Goal: Navigation & Orientation: Find specific page/section

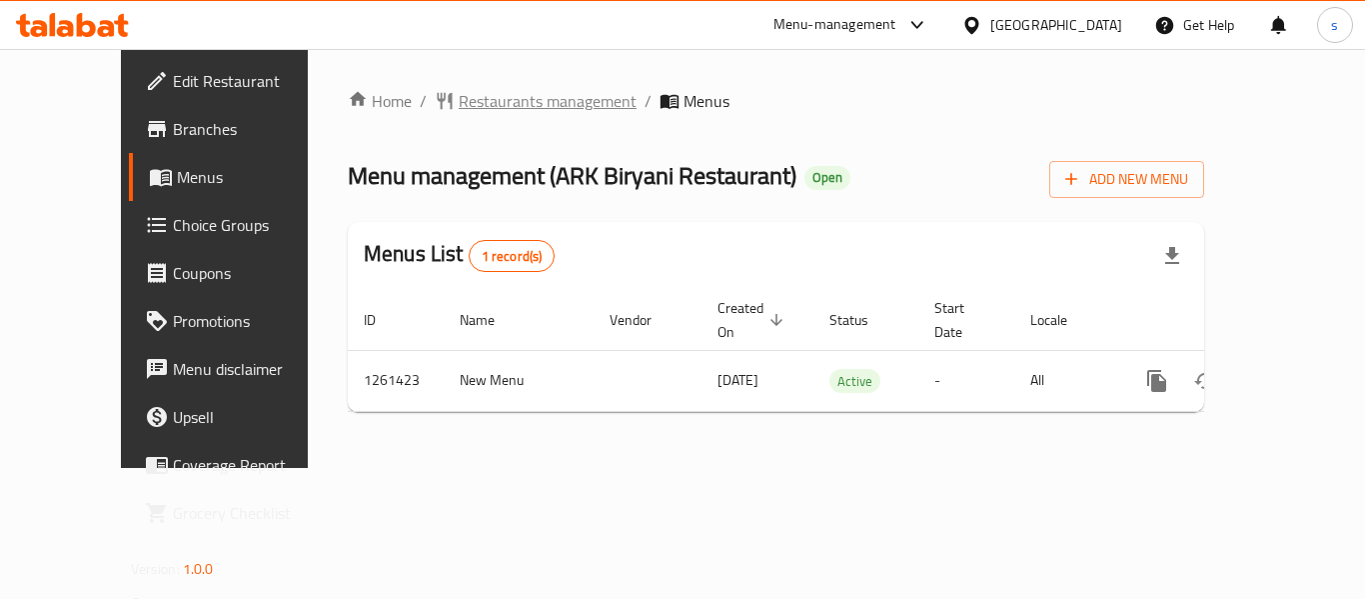
click at [502, 107] on span "Restaurants management" at bounding box center [548, 101] width 178 height 24
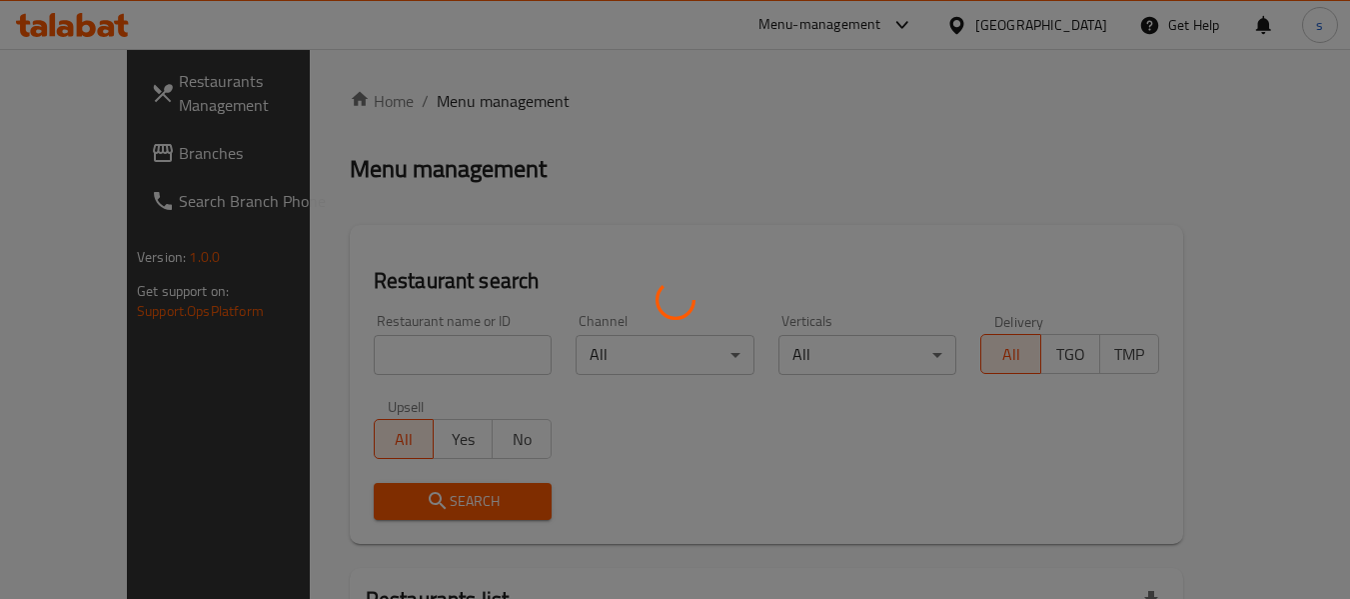
click at [100, 162] on div at bounding box center [675, 299] width 1350 height 599
click at [105, 159] on div at bounding box center [675, 299] width 1350 height 599
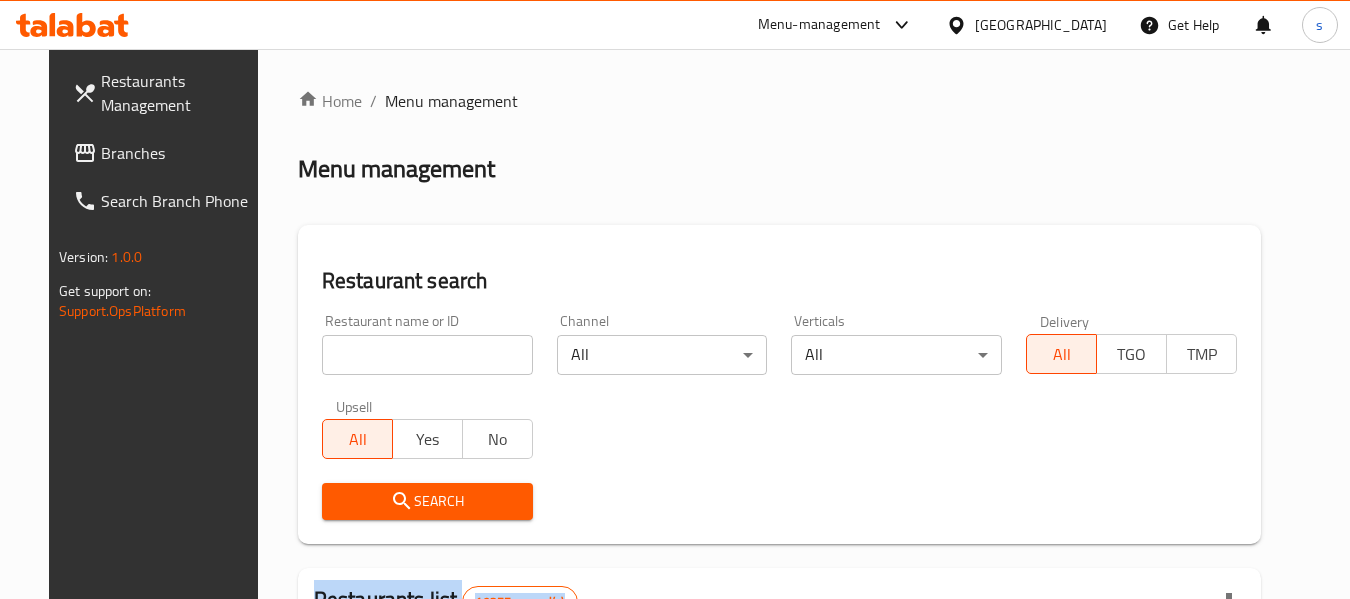
click at [101, 155] on span "Branches" at bounding box center [180, 153] width 158 height 24
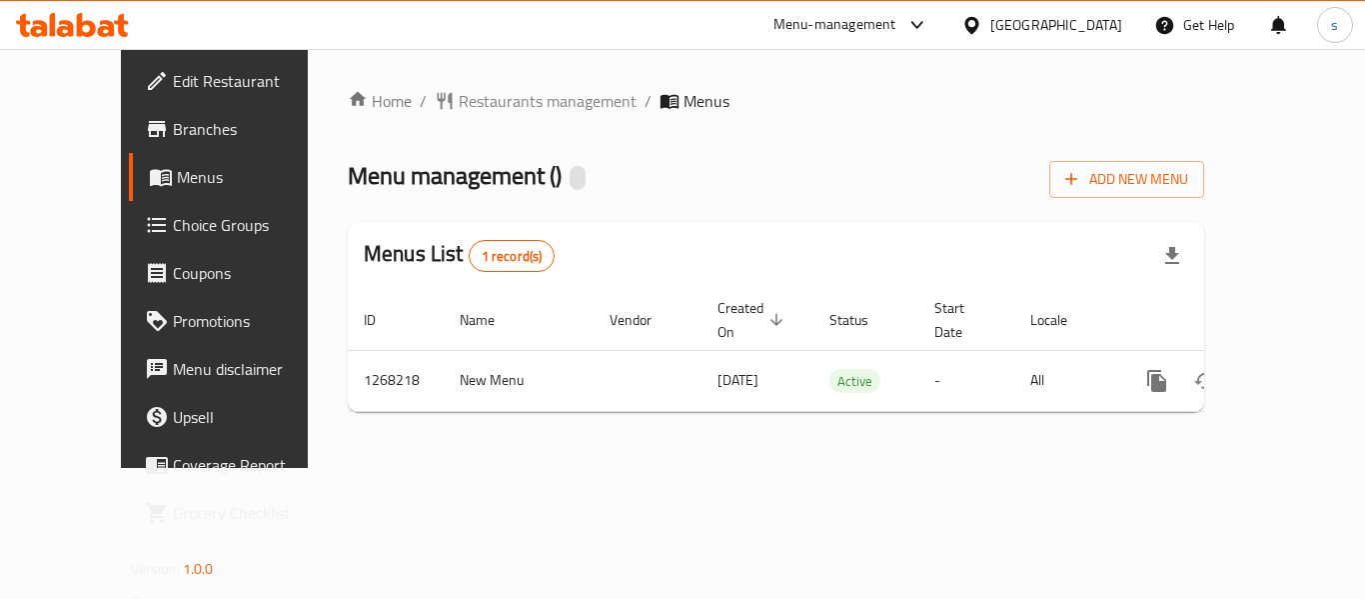
click at [1156, 92] on ol "Home / Restaurants management / Menus" at bounding box center [776, 101] width 857 height 24
click at [466, 97] on span "Restaurants management" at bounding box center [548, 101] width 178 height 24
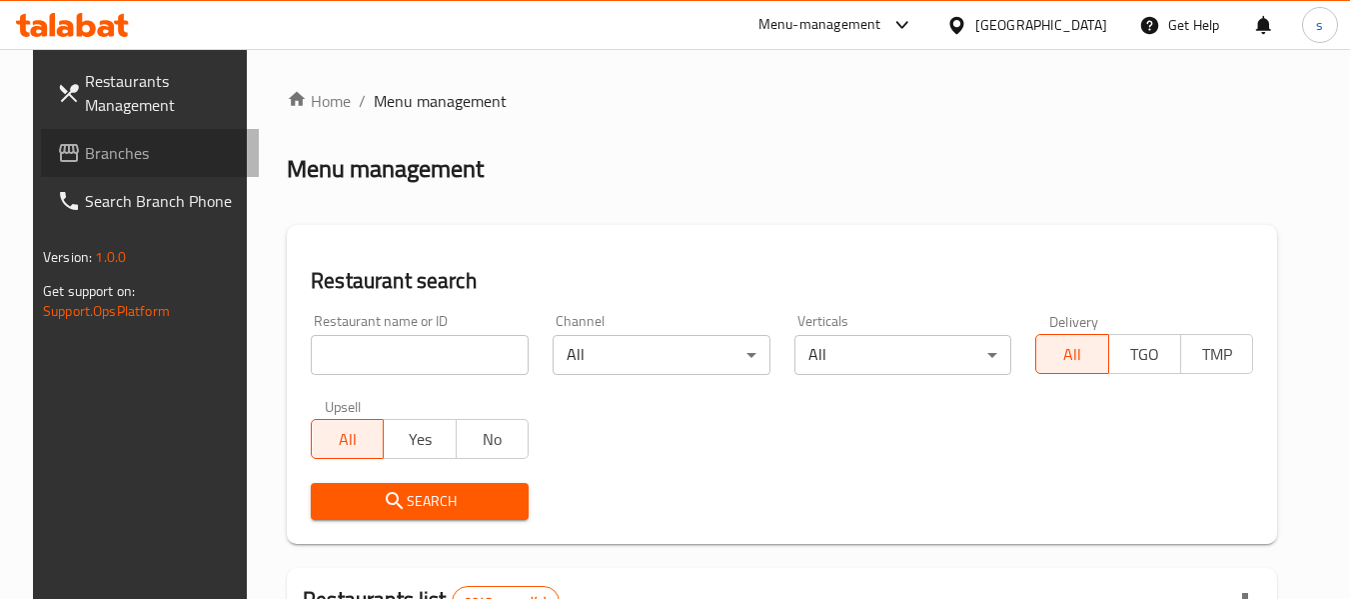
click at [85, 143] on span "Branches" at bounding box center [164, 153] width 158 height 24
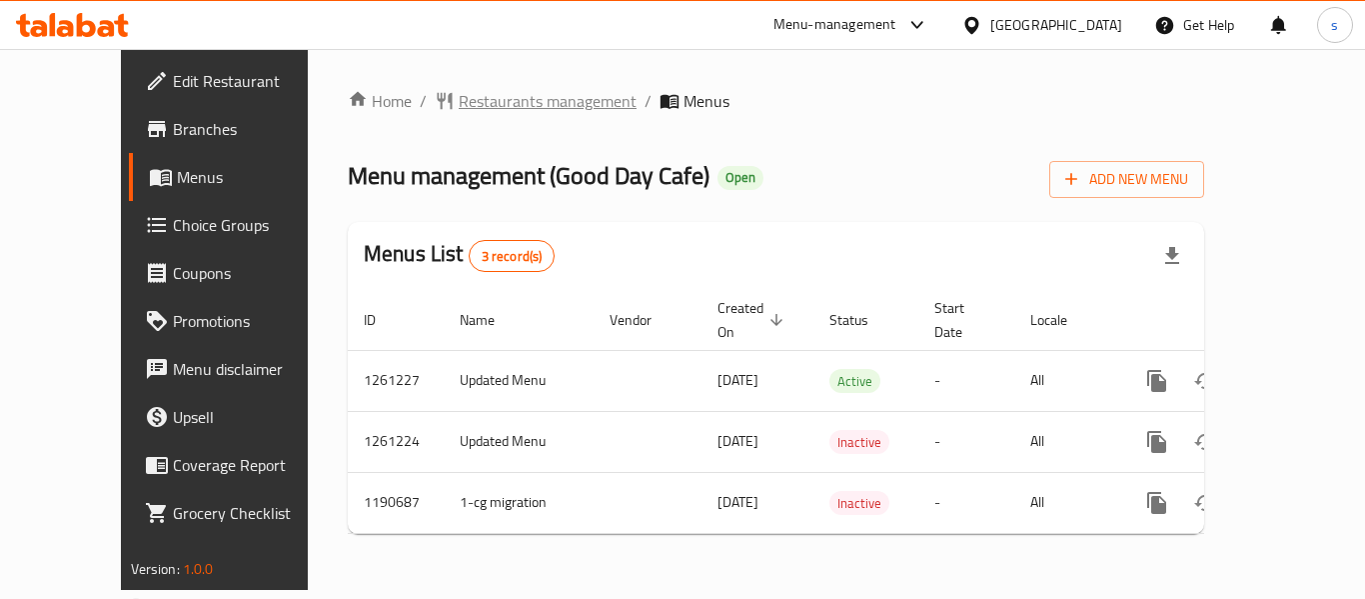
click at [522, 104] on span "Restaurants management" at bounding box center [548, 101] width 178 height 24
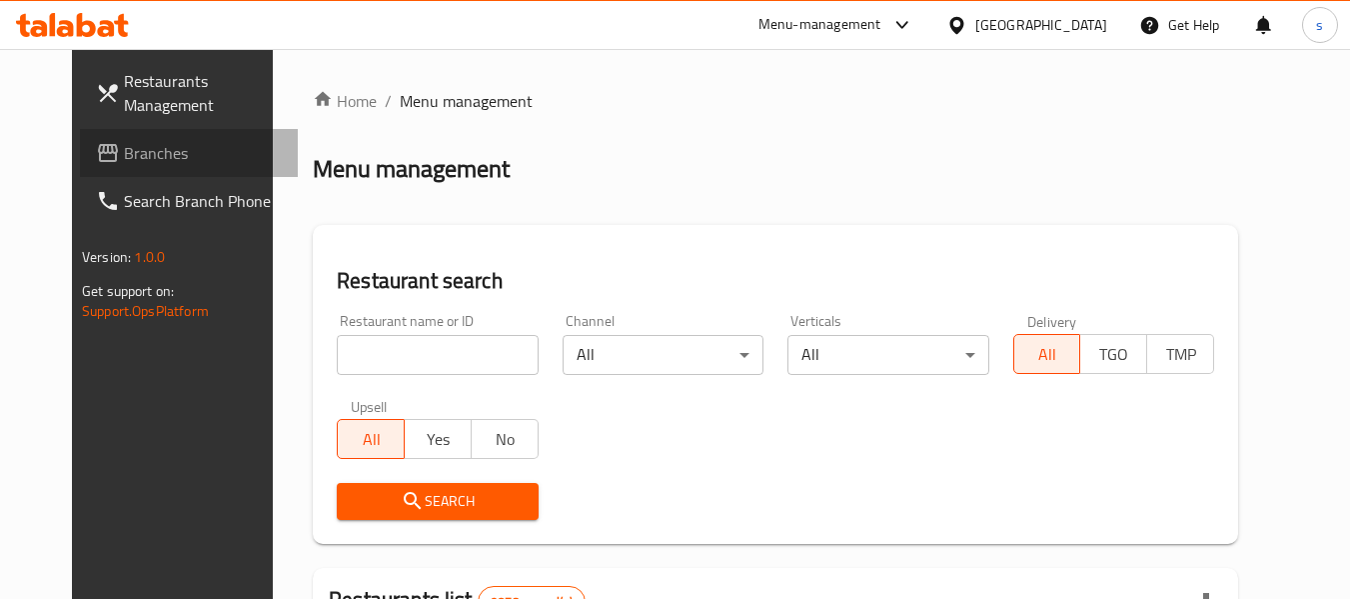
click at [124, 141] on span "Branches" at bounding box center [203, 153] width 158 height 24
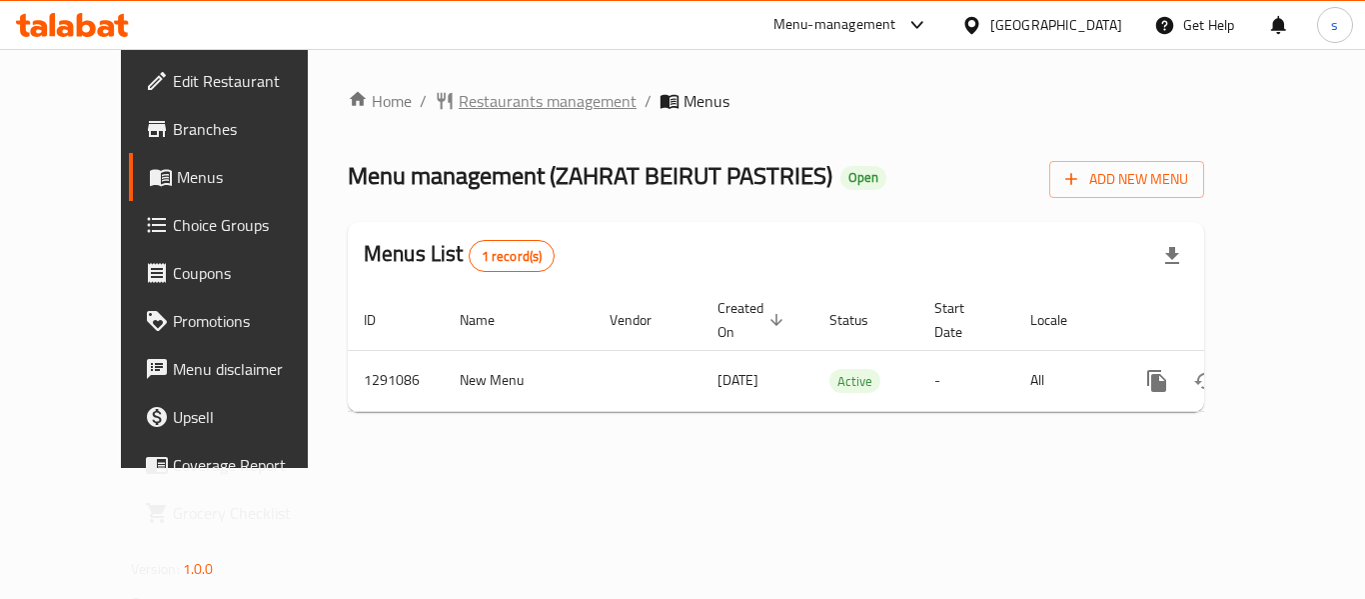
click at [509, 101] on span "Restaurants management" at bounding box center [548, 101] width 178 height 24
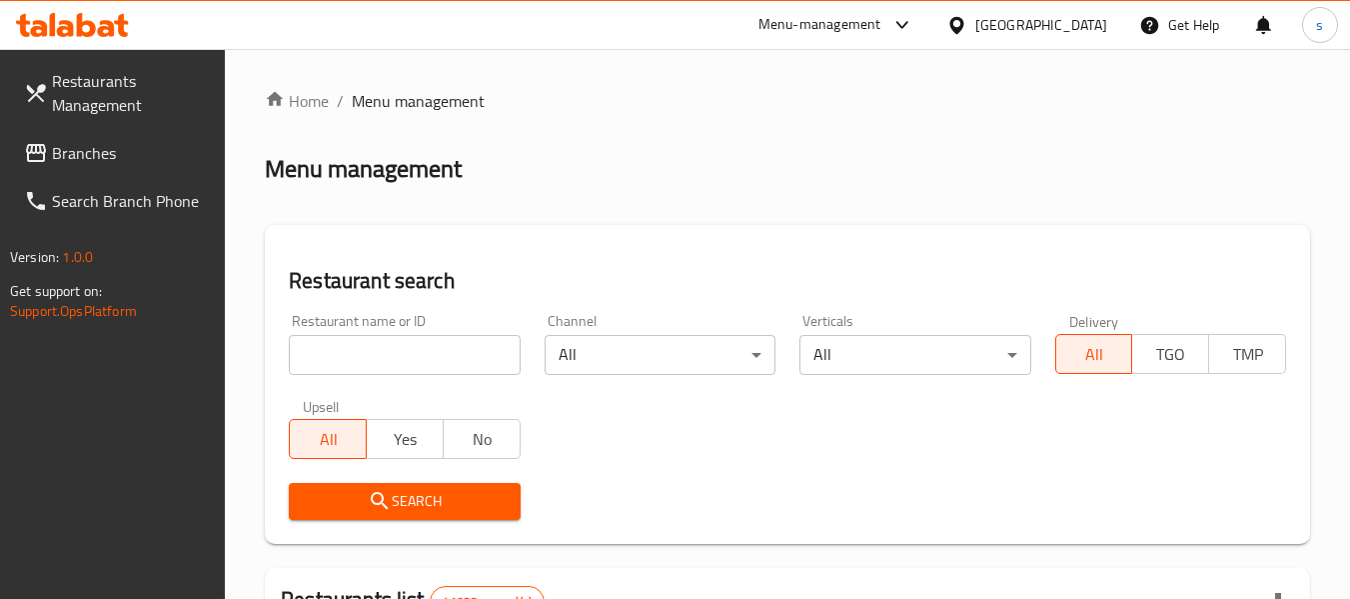
click at [64, 147] on span "Branches" at bounding box center [131, 153] width 158 height 24
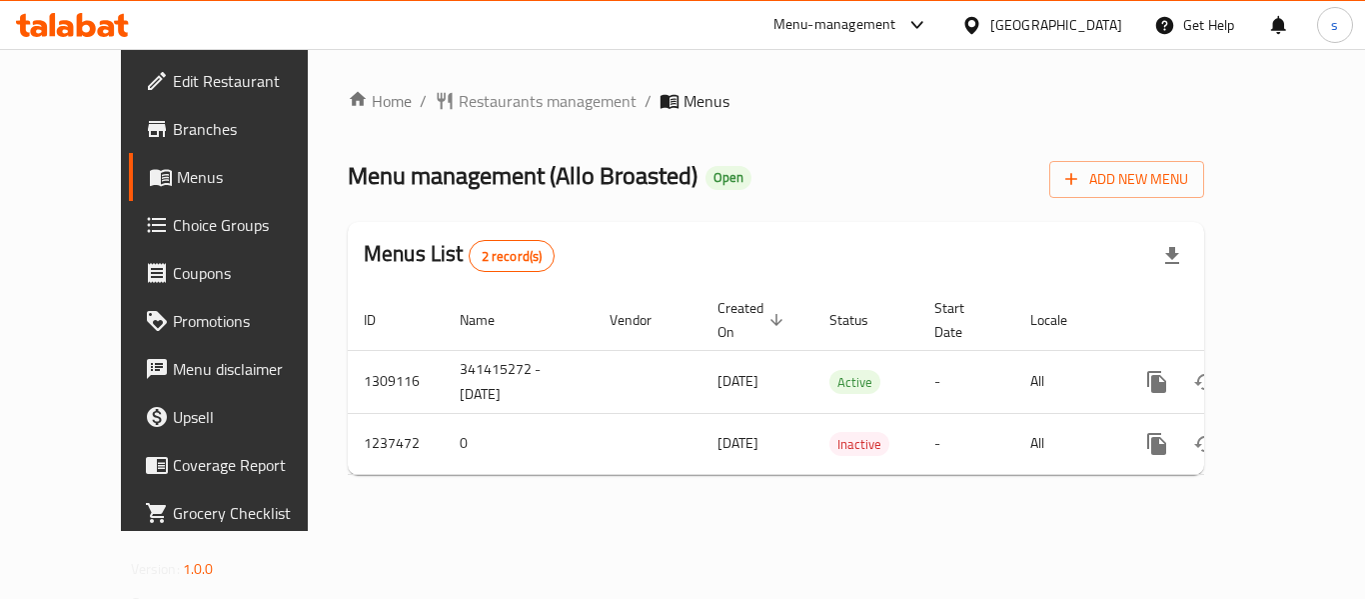
click at [352, 25] on div "Menu-management United Arab Emirates Get Help s" at bounding box center [682, 25] width 1365 height 48
click at [476, 89] on span "Restaurants management" at bounding box center [548, 101] width 178 height 24
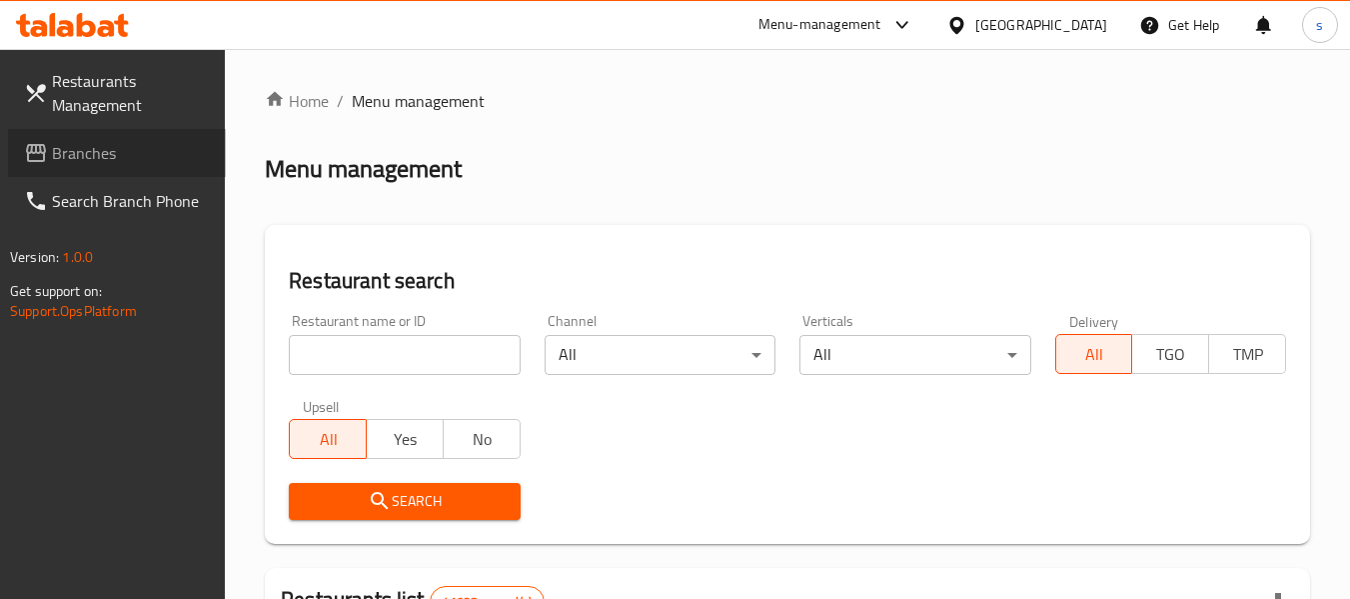
click at [79, 151] on span "Branches" at bounding box center [131, 153] width 158 height 24
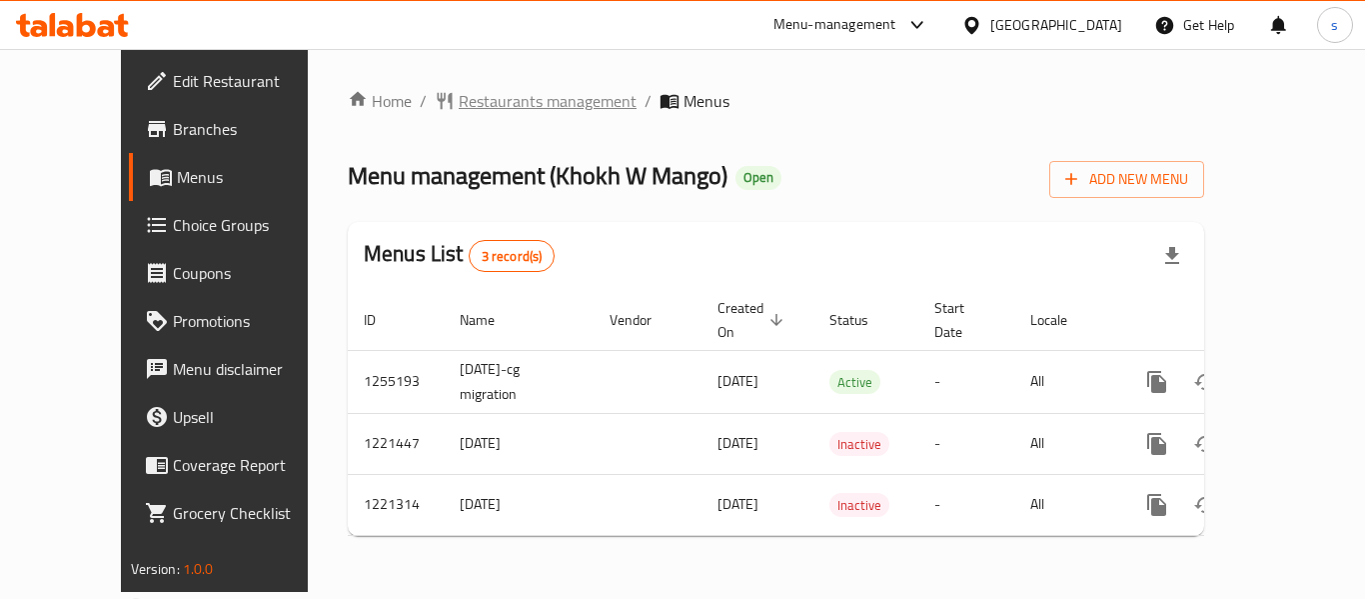
click at [497, 110] on span "Restaurants management" at bounding box center [548, 101] width 178 height 24
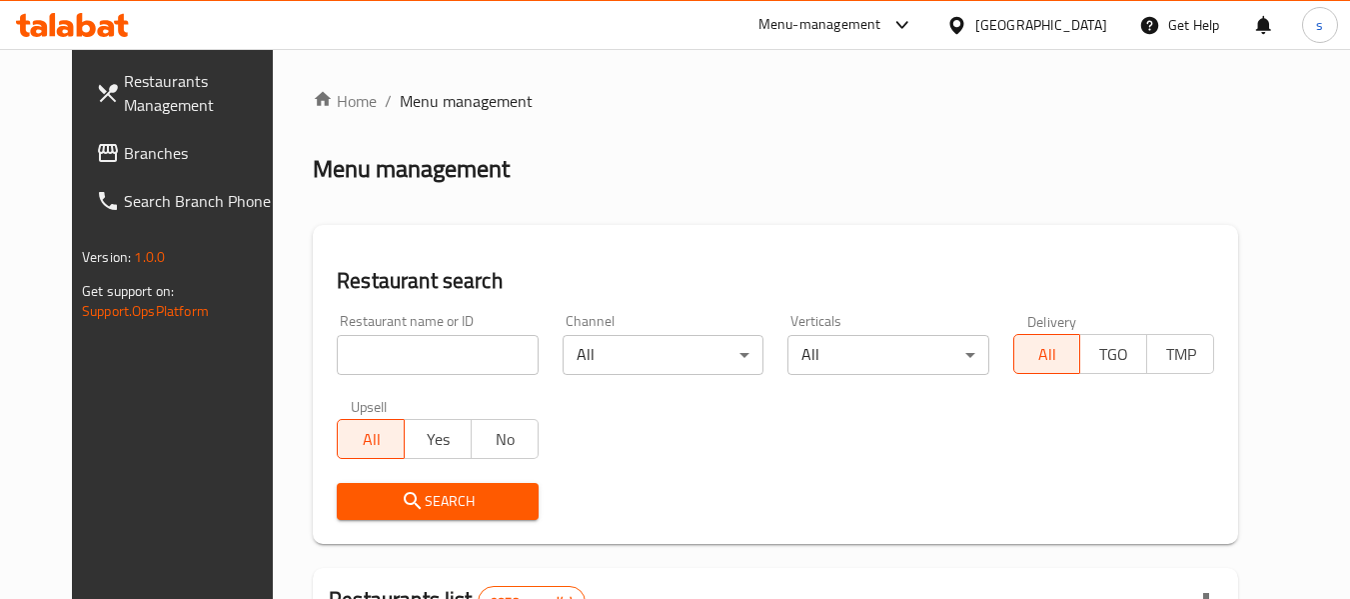
click at [124, 158] on span "Branches" at bounding box center [203, 153] width 158 height 24
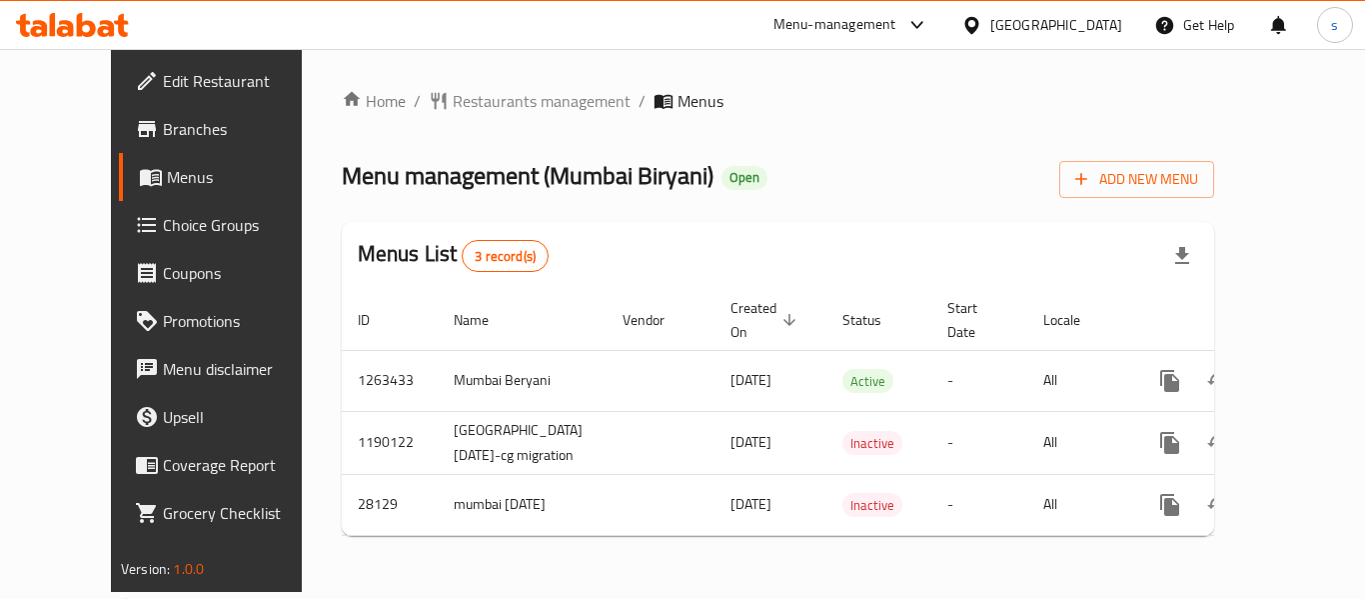
click at [1214, 100] on ol "Home / Restaurants management / Menus" at bounding box center [778, 101] width 873 height 24
click at [489, 90] on span "Restaurants management" at bounding box center [542, 101] width 178 height 24
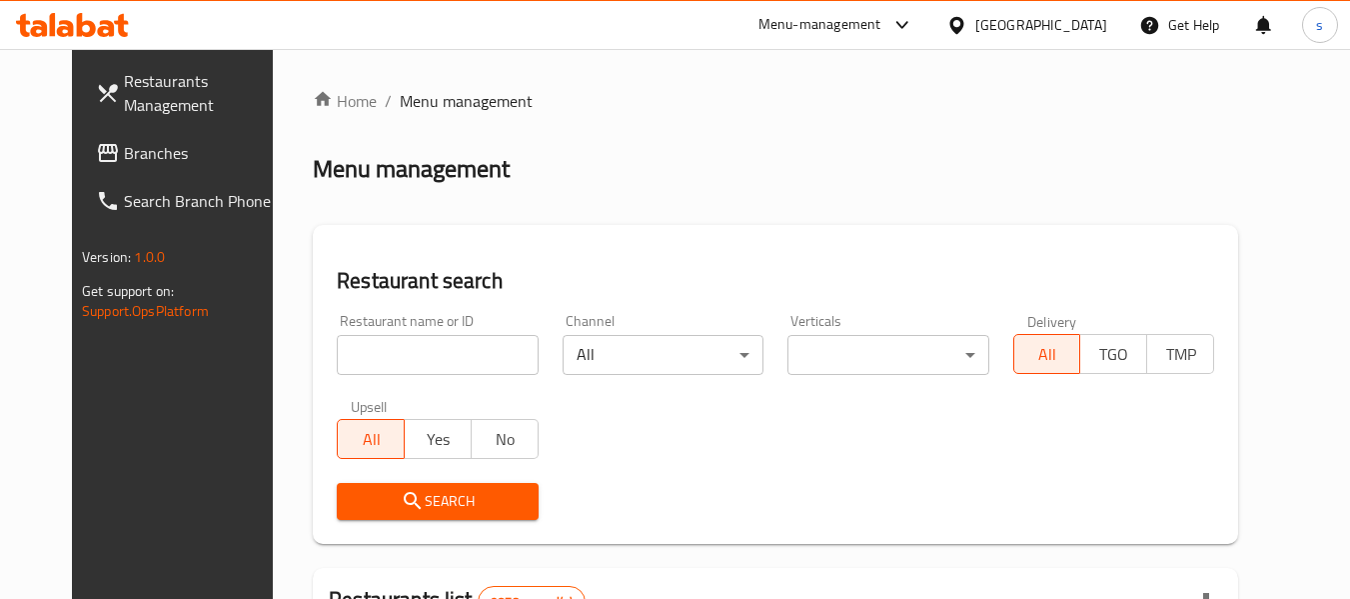
click at [80, 138] on link "Branches" at bounding box center [189, 153] width 218 height 48
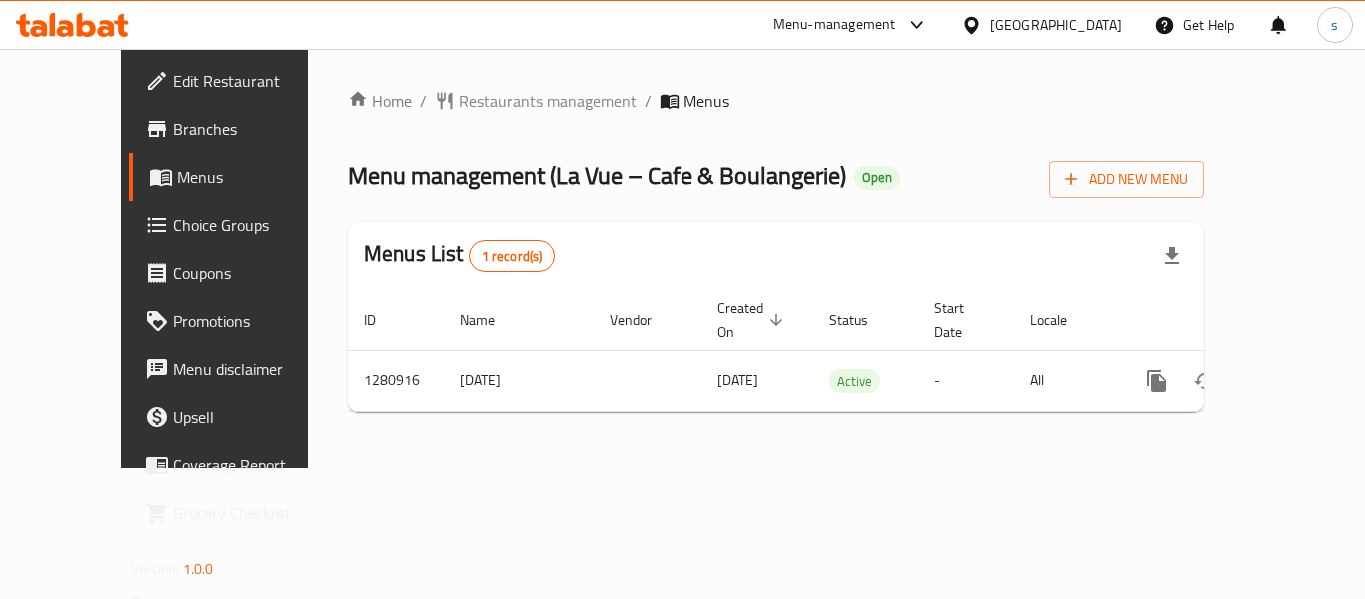
click at [1178, 222] on div "Menus List 1 record(s)" at bounding box center [776, 256] width 857 height 68
click at [532, 113] on span "Restaurants management" at bounding box center [548, 101] width 178 height 24
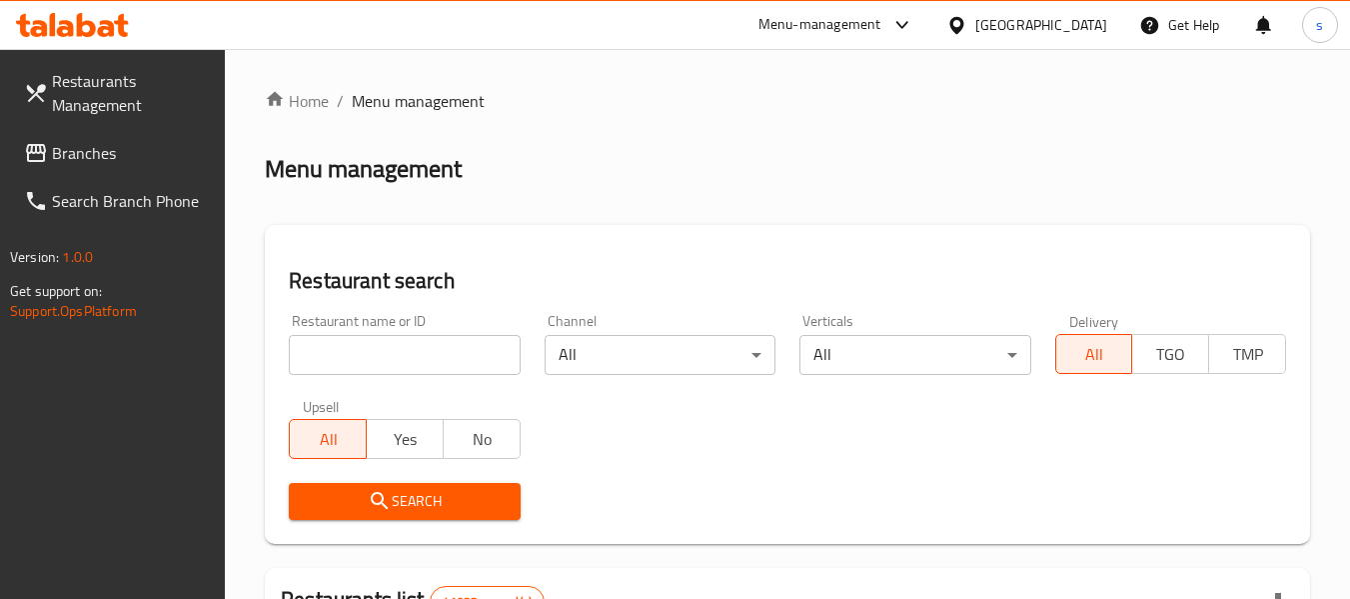
click at [115, 149] on span "Branches" at bounding box center [131, 153] width 158 height 24
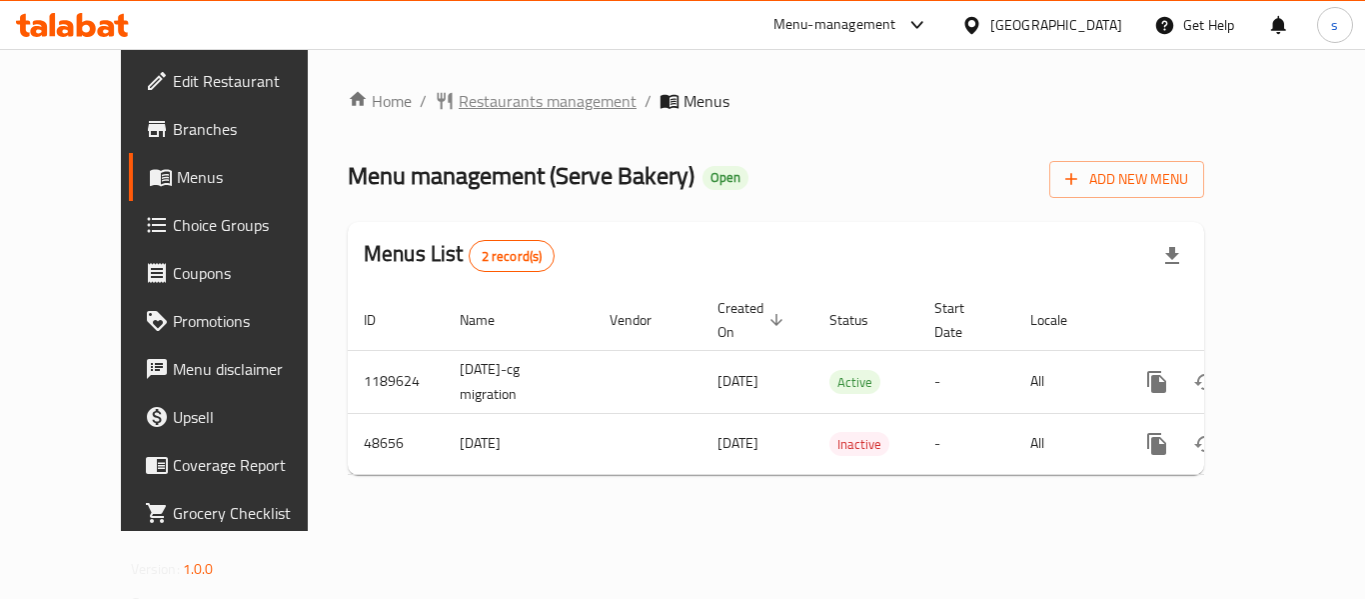
click at [493, 107] on span "Restaurants management" at bounding box center [548, 101] width 178 height 24
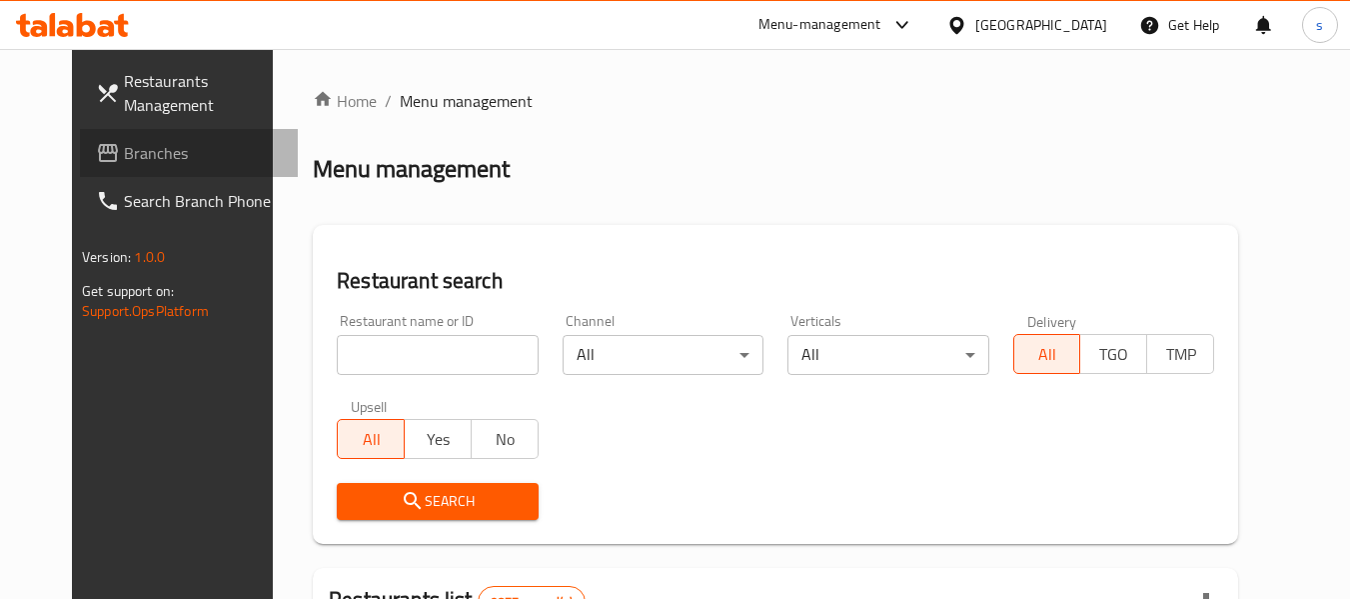
drag, startPoint x: 97, startPoint y: 152, endPoint x: 37, endPoint y: 161, distance: 60.6
click at [124, 152] on span "Branches" at bounding box center [203, 153] width 158 height 24
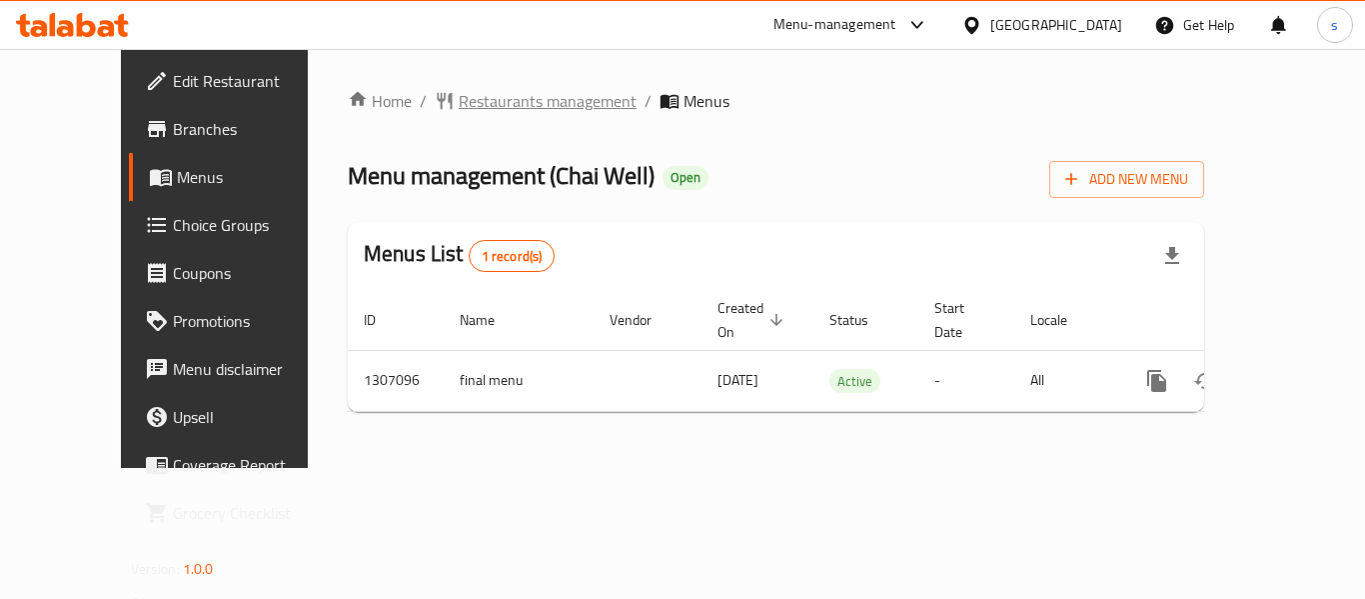
click at [465, 89] on span "Restaurants management" at bounding box center [548, 101] width 178 height 24
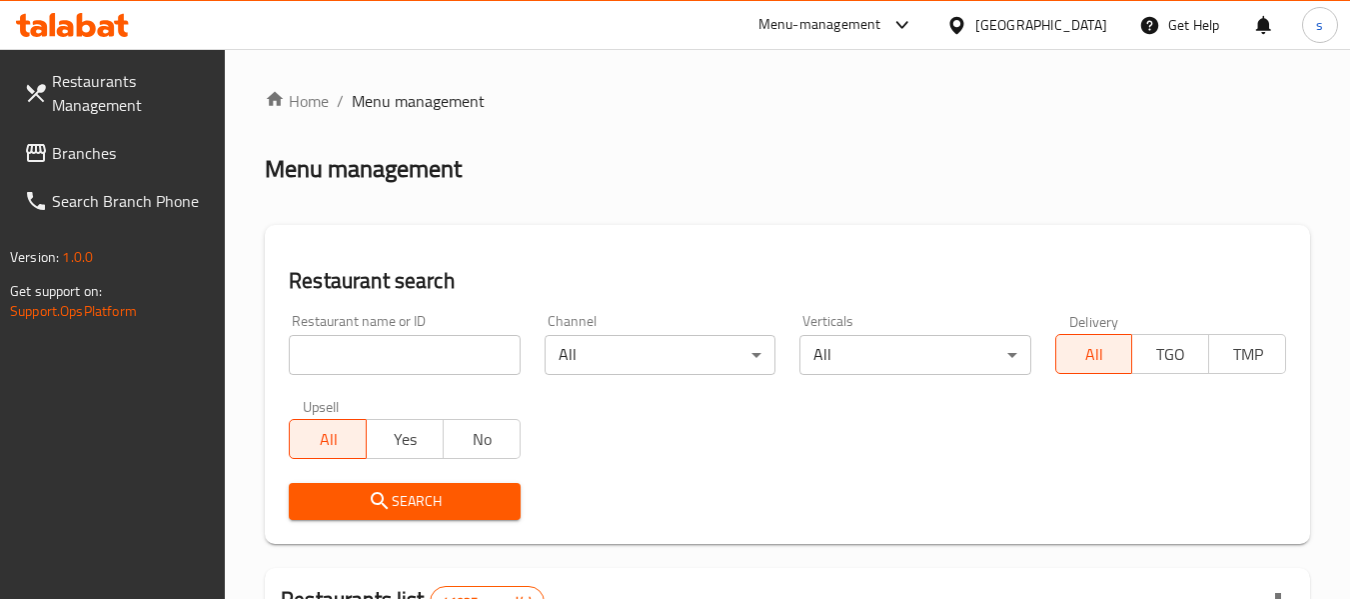
click at [91, 159] on span "Branches" at bounding box center [131, 153] width 158 height 24
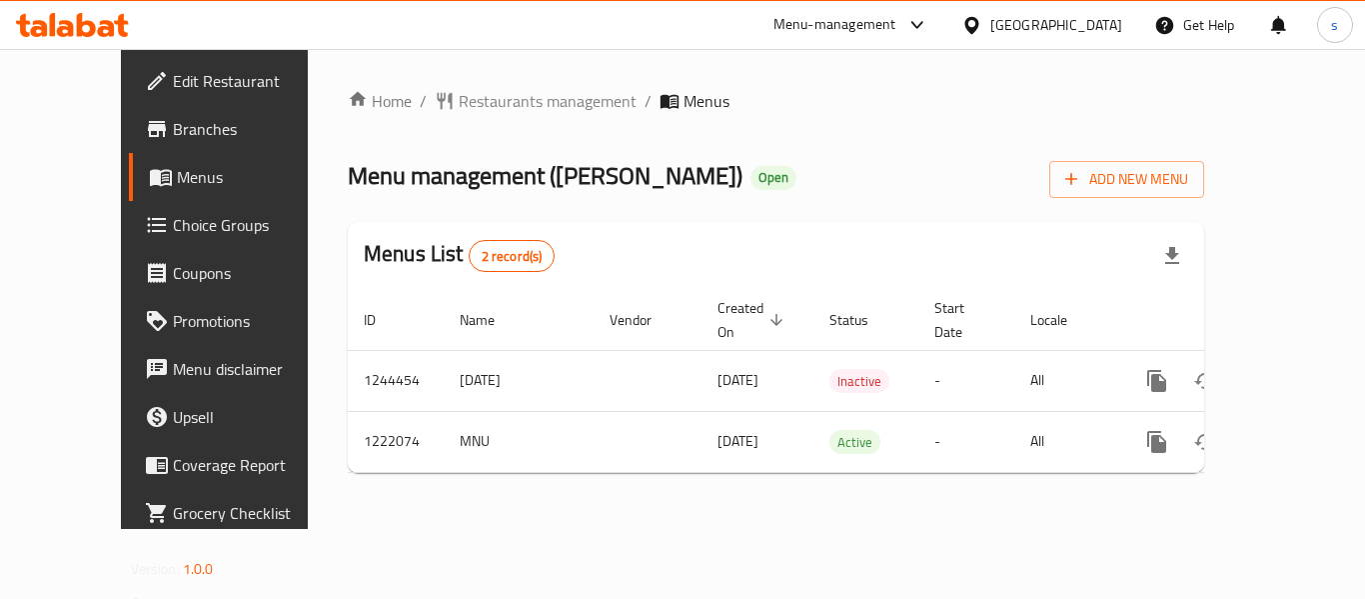
drag, startPoint x: 1214, startPoint y: 218, endPoint x: 1200, endPoint y: 225, distance: 15.6
click at [1204, 218] on div "Home / Restaurants management / Menus Menu management ( Suhail Al Yamani ) Open…" at bounding box center [776, 289] width 857 height 400
click at [515, 78] on div "Home / Restaurants management / Menus Menu management ( Suhail Al Yamani ) Open…" at bounding box center [776, 289] width 937 height 480
click at [525, 95] on span "Restaurants management" at bounding box center [548, 101] width 178 height 24
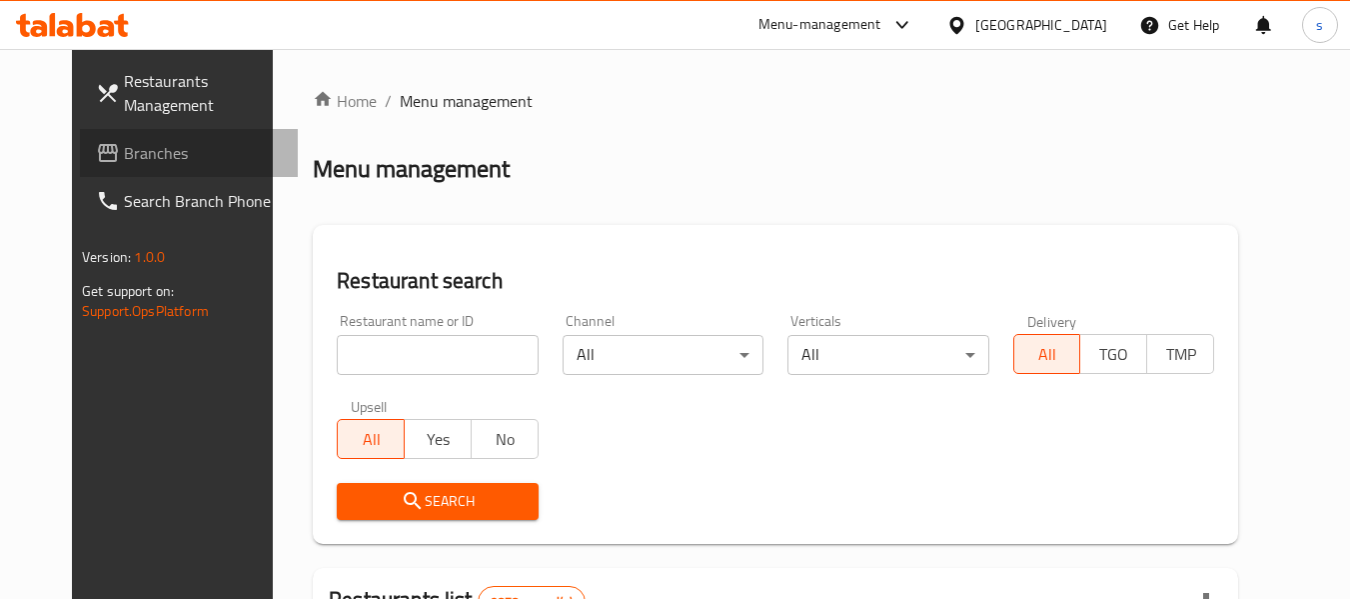
click at [124, 163] on span "Branches" at bounding box center [203, 153] width 158 height 24
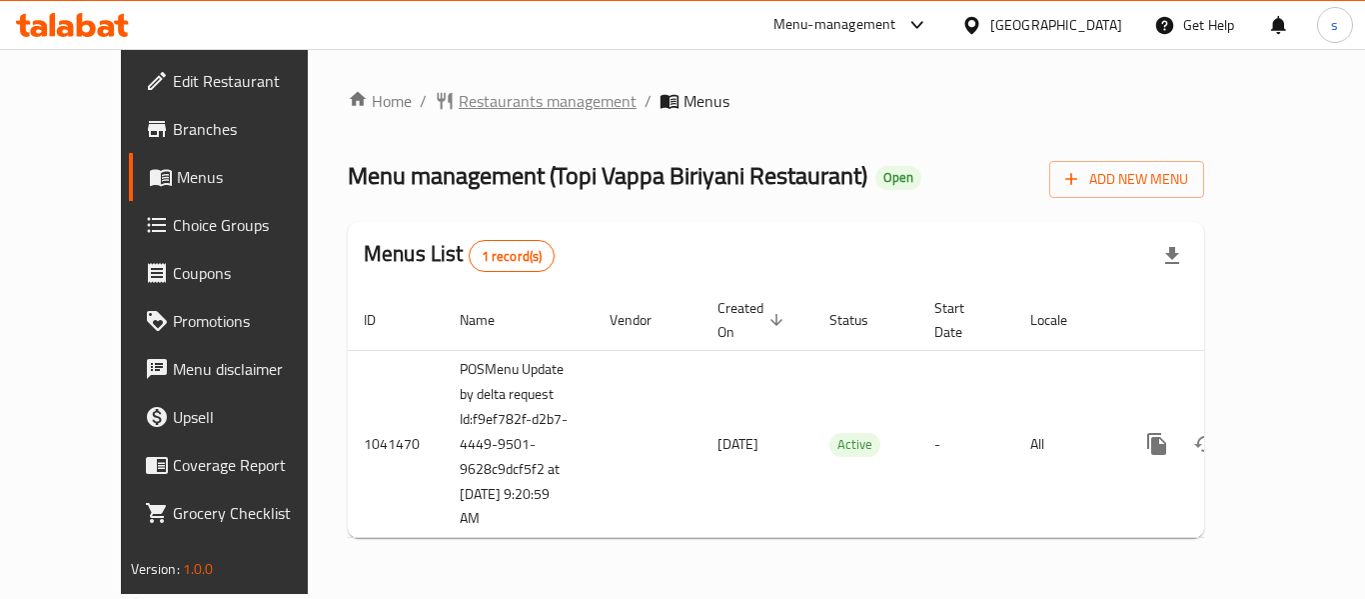
click at [519, 92] on span "Restaurants management" at bounding box center [548, 101] width 178 height 24
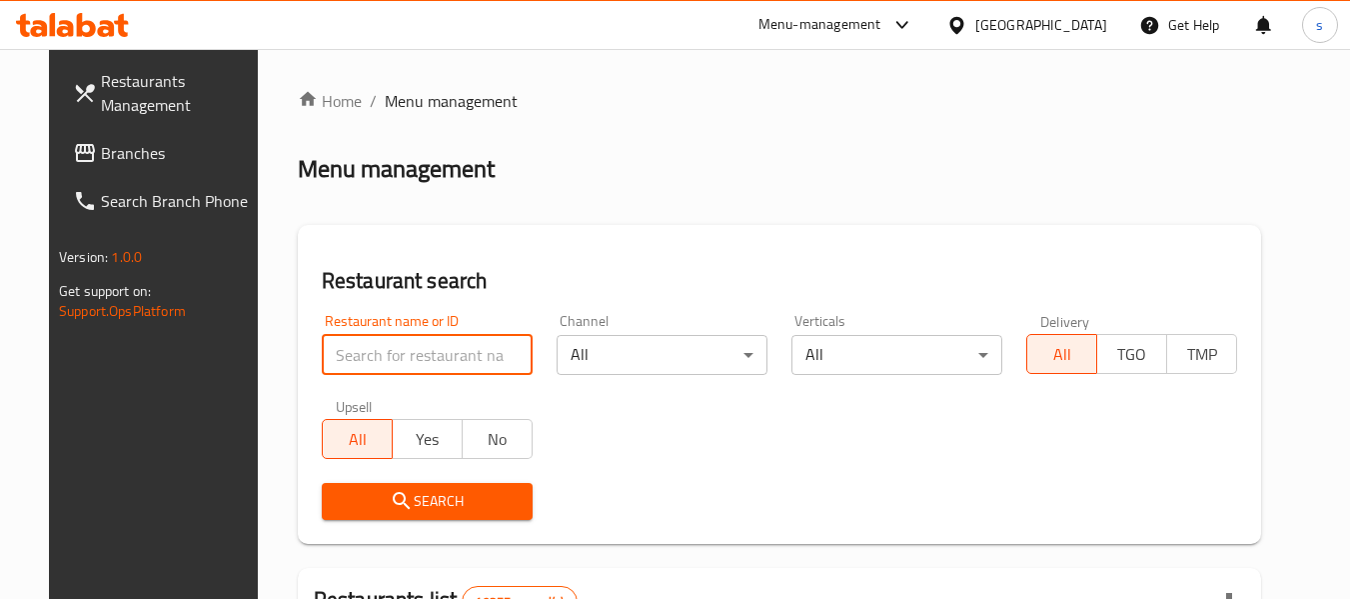
click at [350, 353] on input "search" at bounding box center [427, 355] width 211 height 40
paste input "662129"
type input "662129"
click button "Search" at bounding box center [427, 501] width 211 height 37
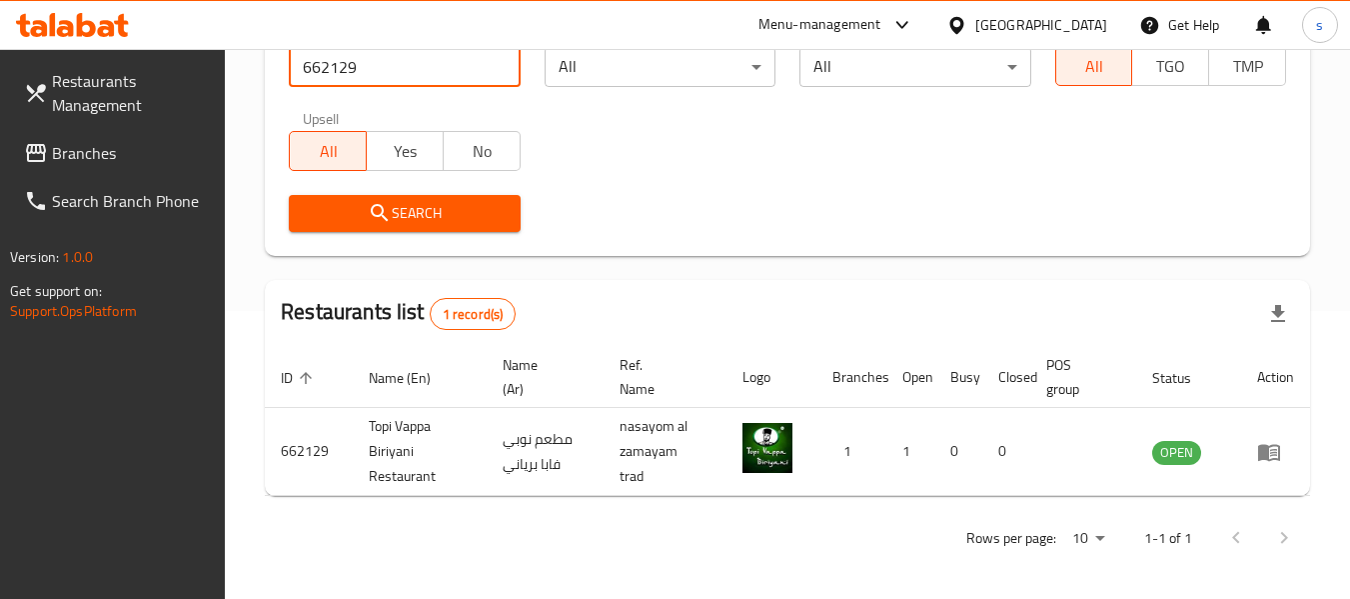
scroll to position [293, 0]
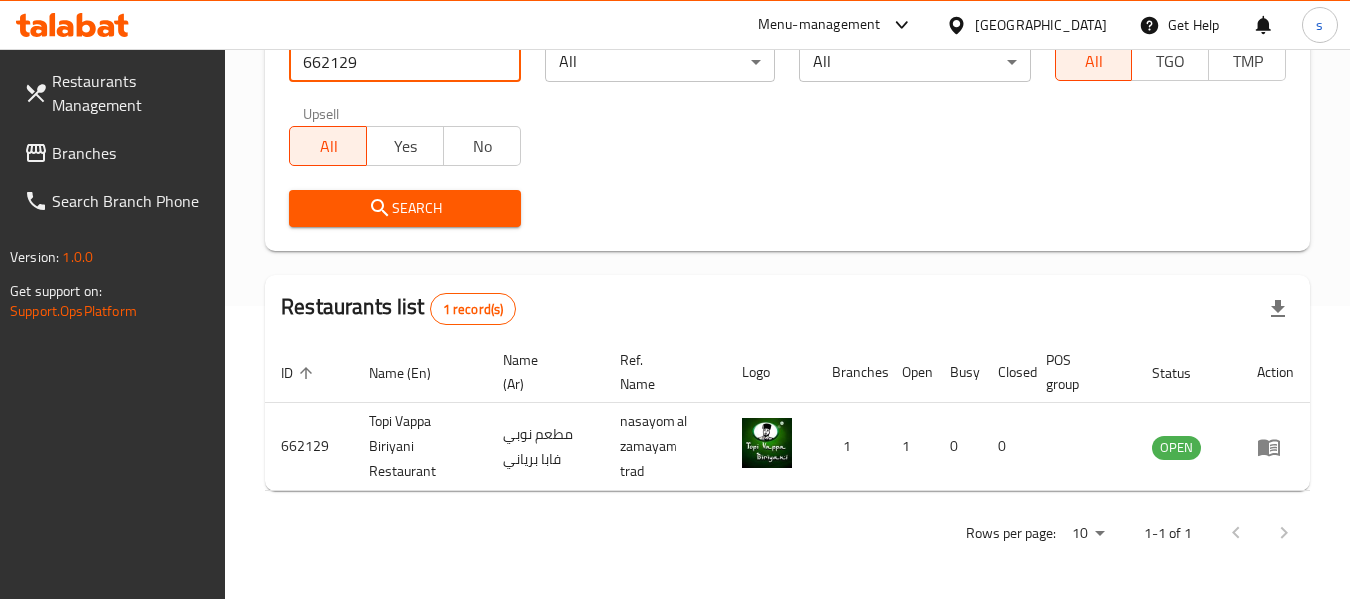
click at [66, 131] on link "Branches" at bounding box center [117, 153] width 218 height 48
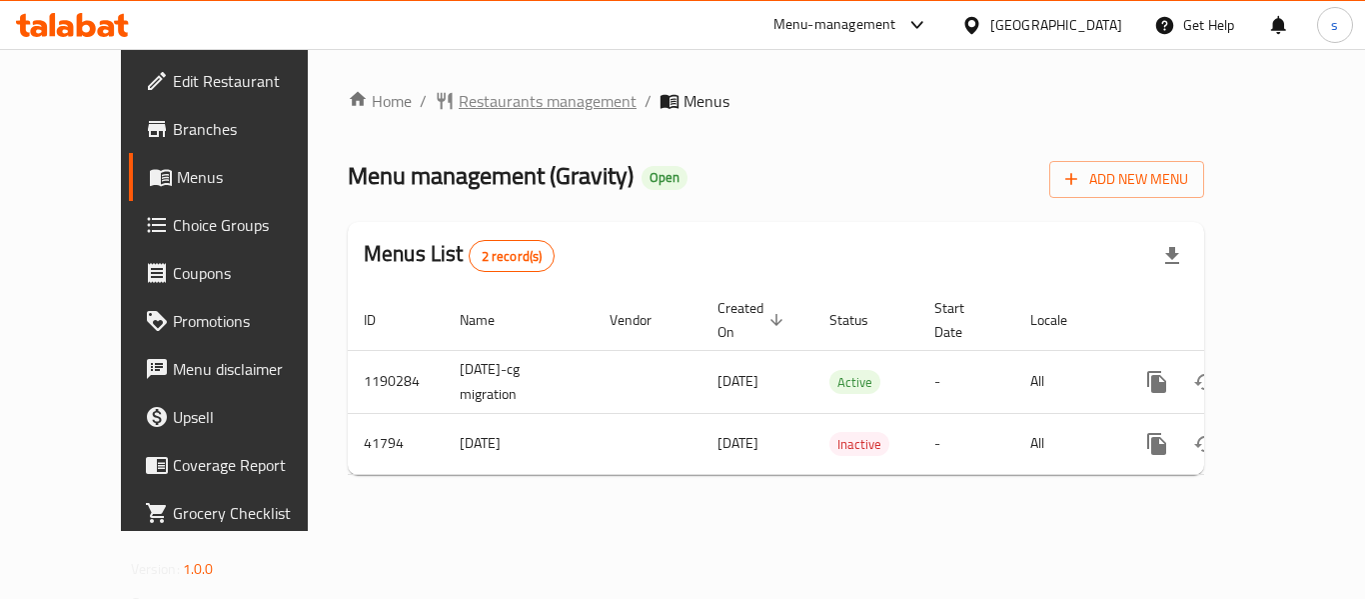
click at [459, 110] on span "Restaurants management" at bounding box center [548, 101] width 178 height 24
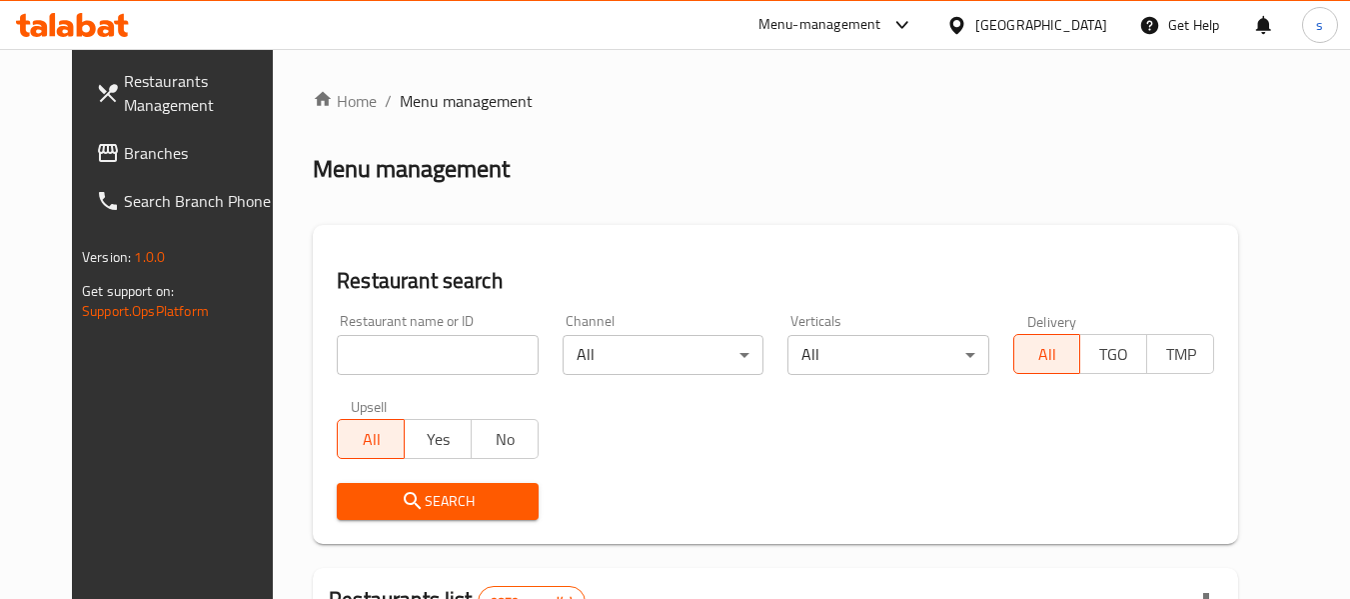
click at [124, 161] on span "Branches" at bounding box center [203, 153] width 158 height 24
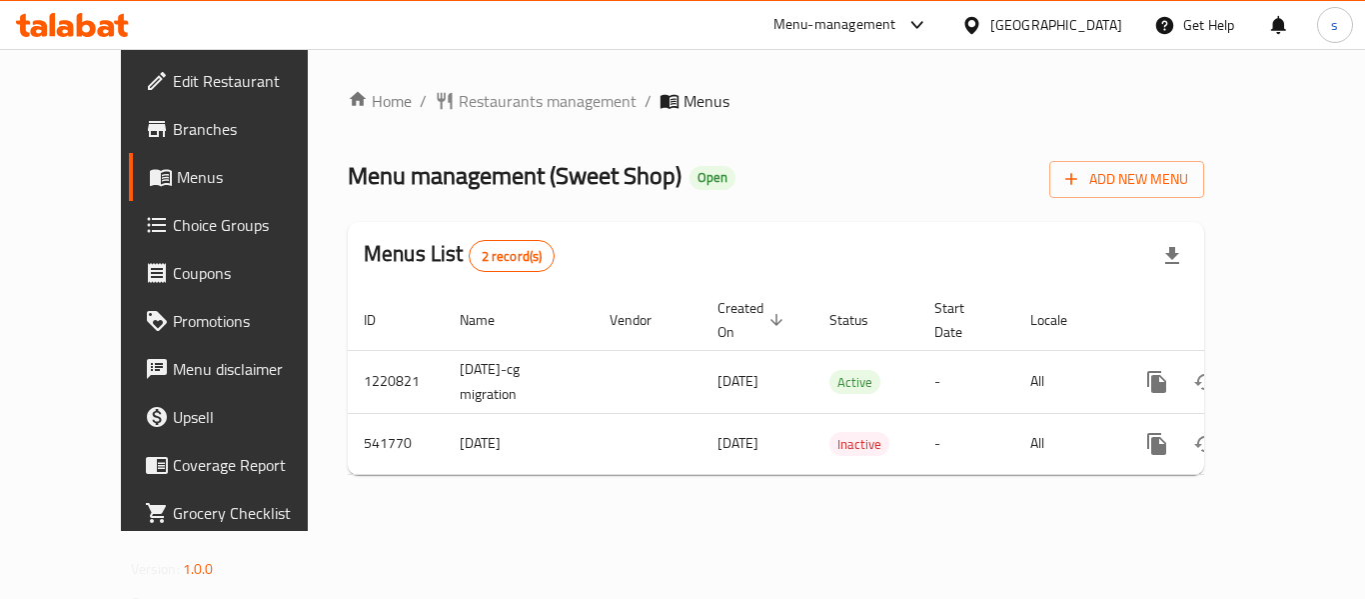
click at [445, 16] on div "Menu-management Kuwait Get Help s" at bounding box center [682, 25] width 1365 height 48
click at [475, 106] on span "Restaurants management" at bounding box center [548, 101] width 178 height 24
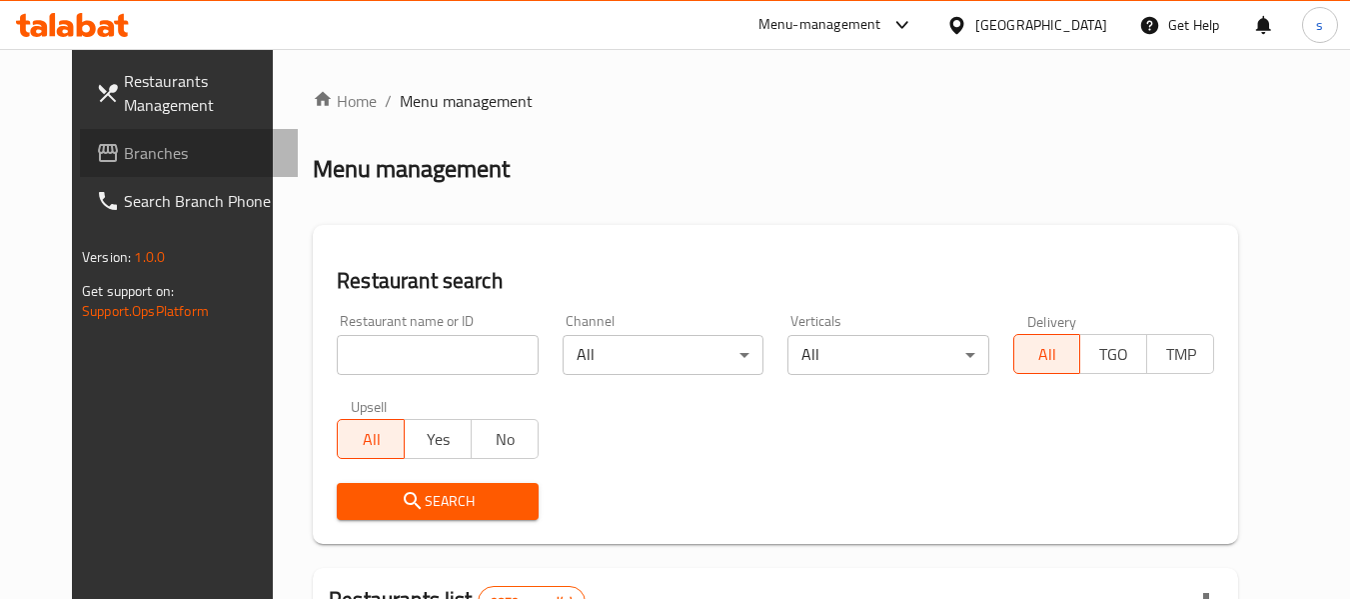
click at [124, 156] on span "Branches" at bounding box center [203, 153] width 158 height 24
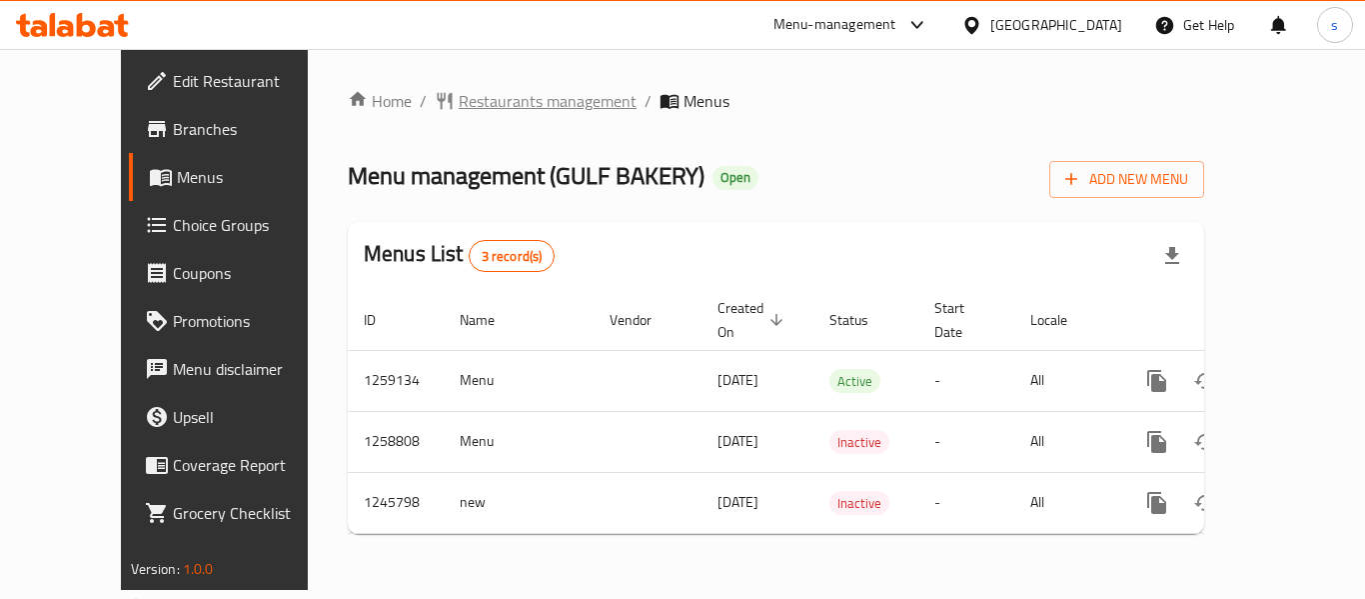
click at [530, 113] on span "Restaurants management" at bounding box center [548, 101] width 178 height 24
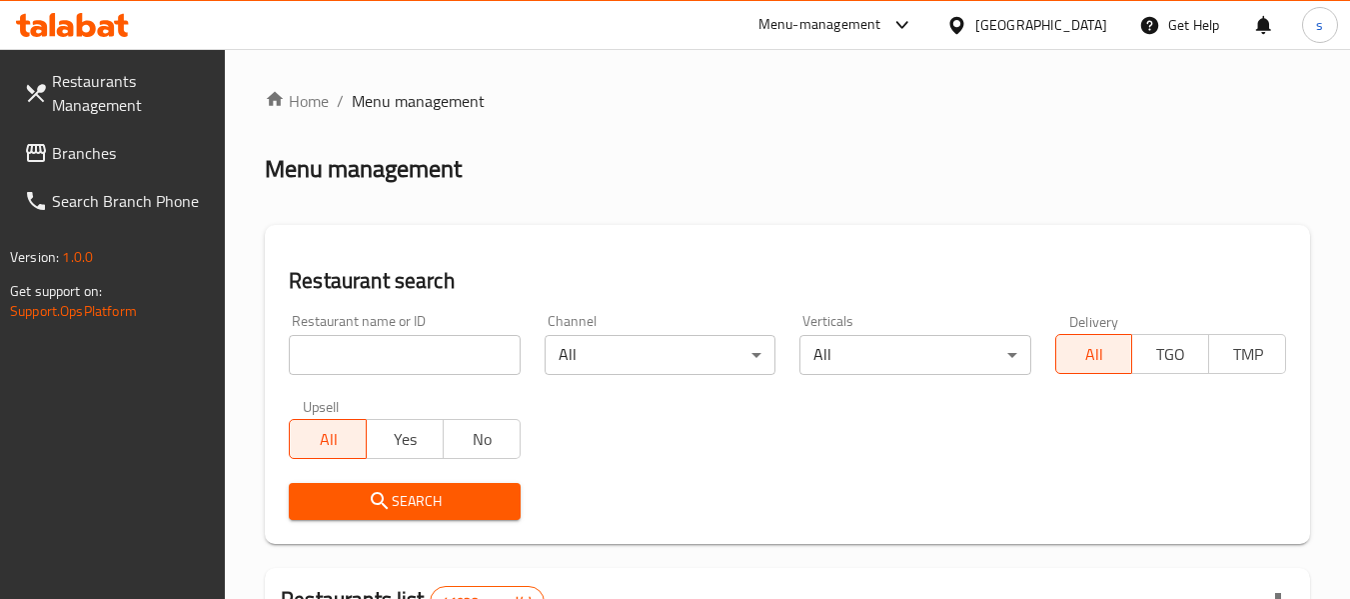
click at [100, 157] on span "Branches" at bounding box center [131, 153] width 158 height 24
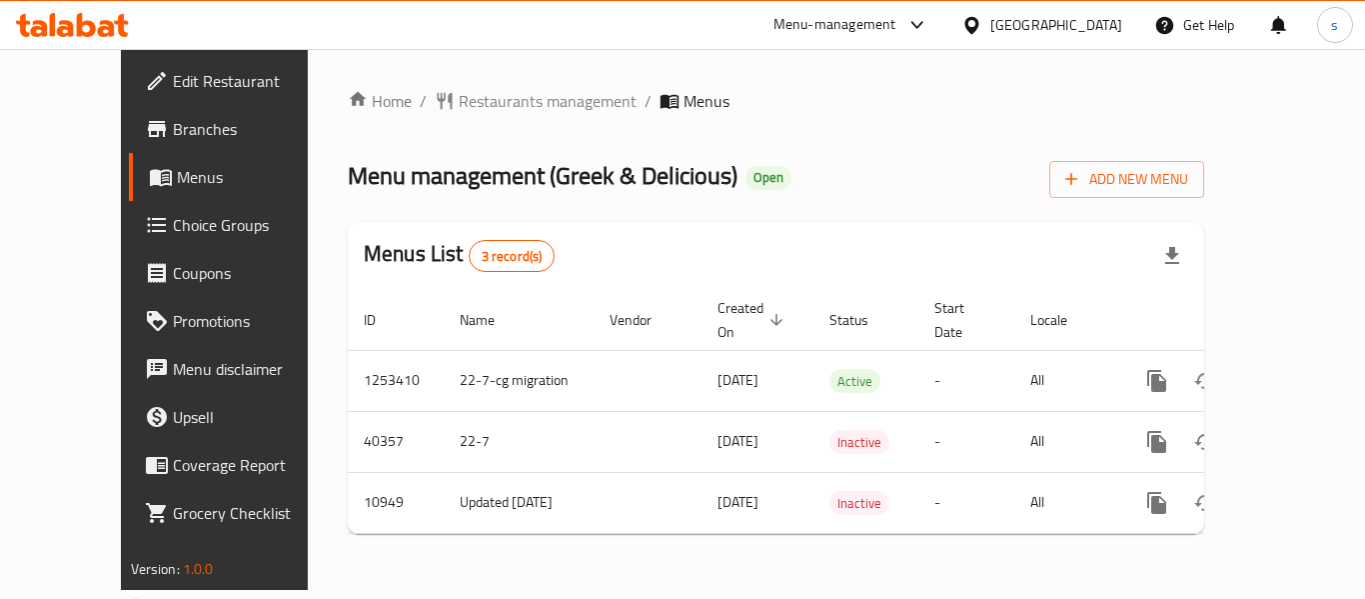
drag, startPoint x: 307, startPoint y: 28, endPoint x: 340, endPoint y: 28, distance: 33.0
click at [309, 28] on div "Menu-management United Arab Emirates Get Help s" at bounding box center [682, 25] width 1365 height 48
click at [485, 103] on span "Restaurants management" at bounding box center [548, 101] width 178 height 24
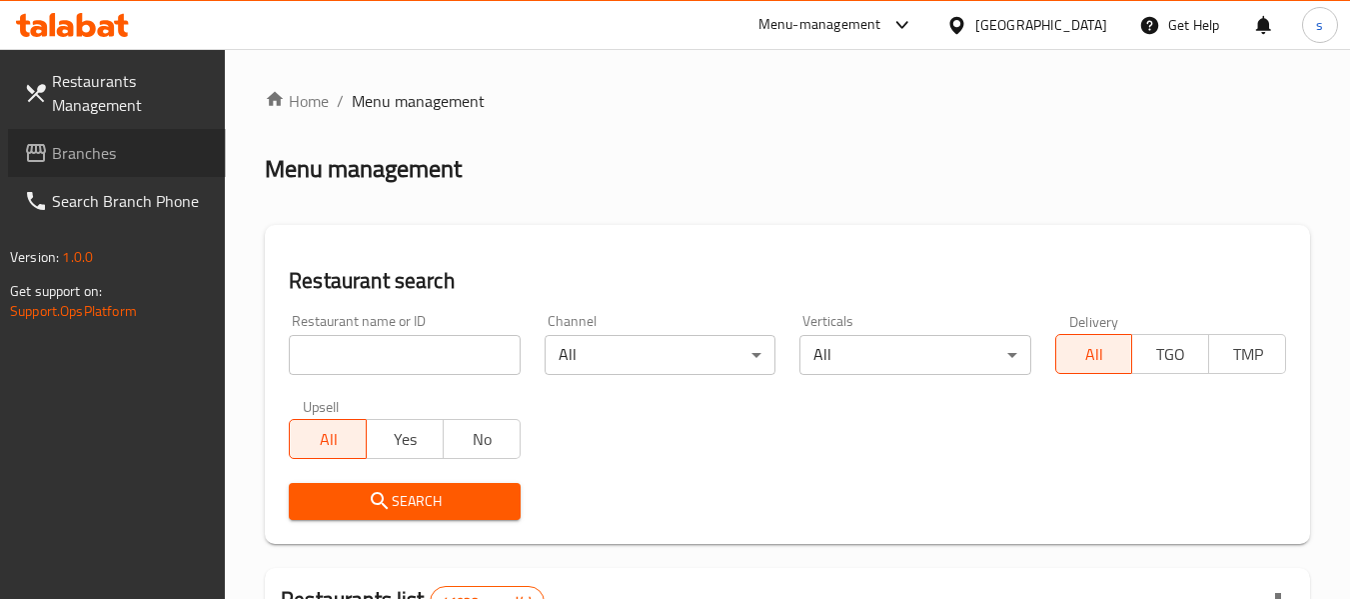
click at [90, 160] on span "Branches" at bounding box center [131, 153] width 158 height 24
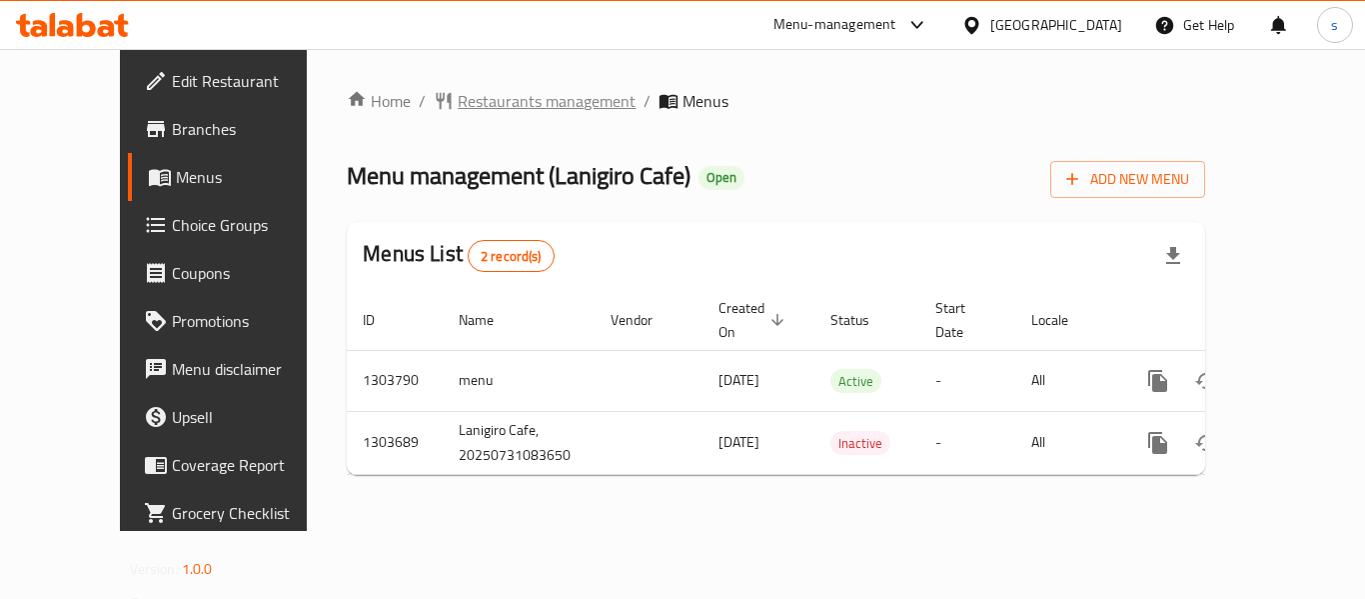
click at [515, 108] on span "Restaurants management" at bounding box center [547, 101] width 178 height 24
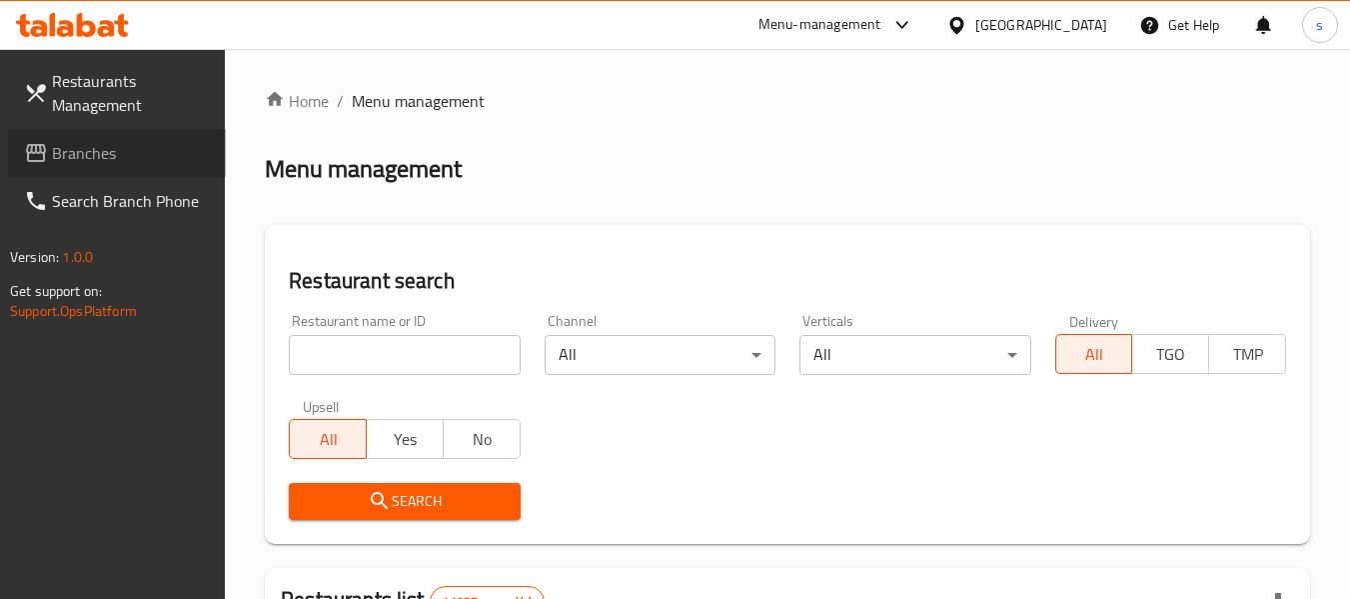
click at [83, 158] on span "Branches" at bounding box center [131, 153] width 158 height 24
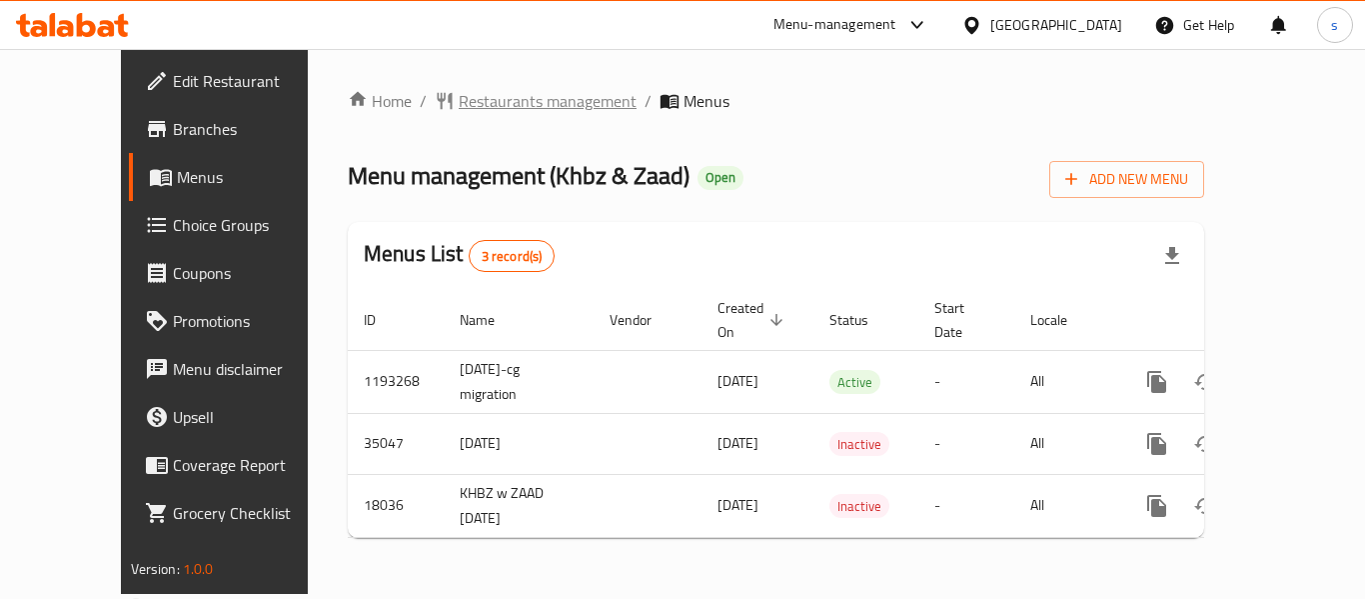
click at [493, 106] on span "Restaurants management" at bounding box center [548, 101] width 178 height 24
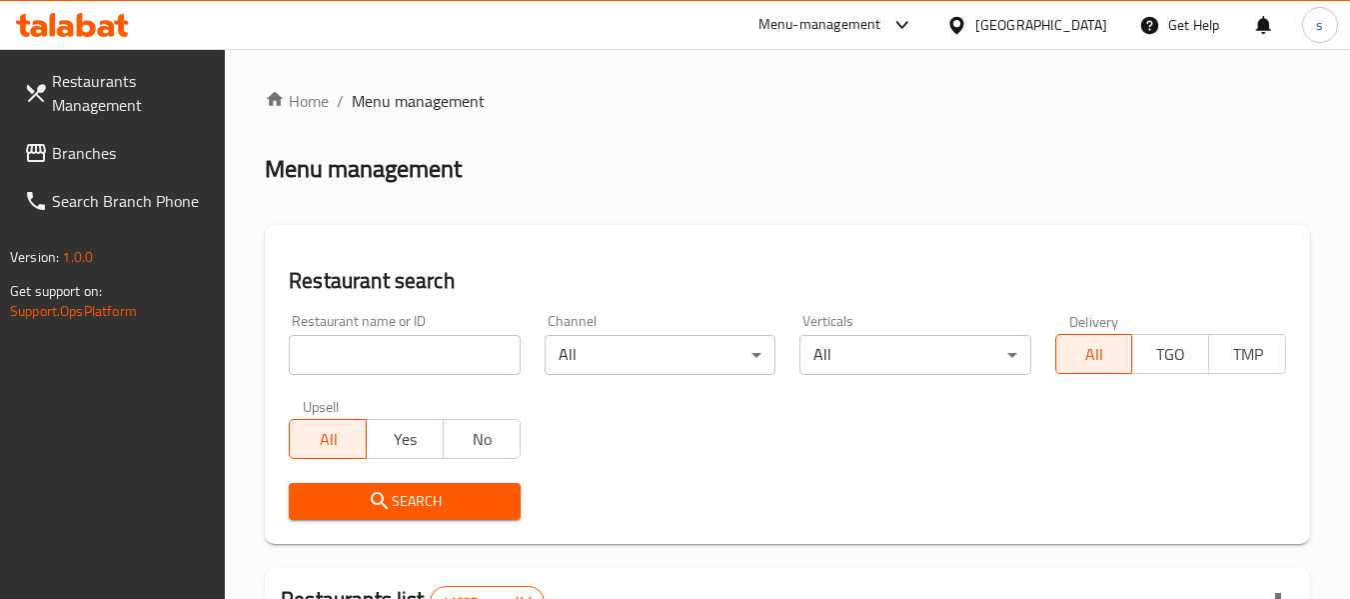
drag, startPoint x: 89, startPoint y: 160, endPoint x: 50, endPoint y: 158, distance: 39.0
click at [89, 160] on span "Branches" at bounding box center [131, 153] width 158 height 24
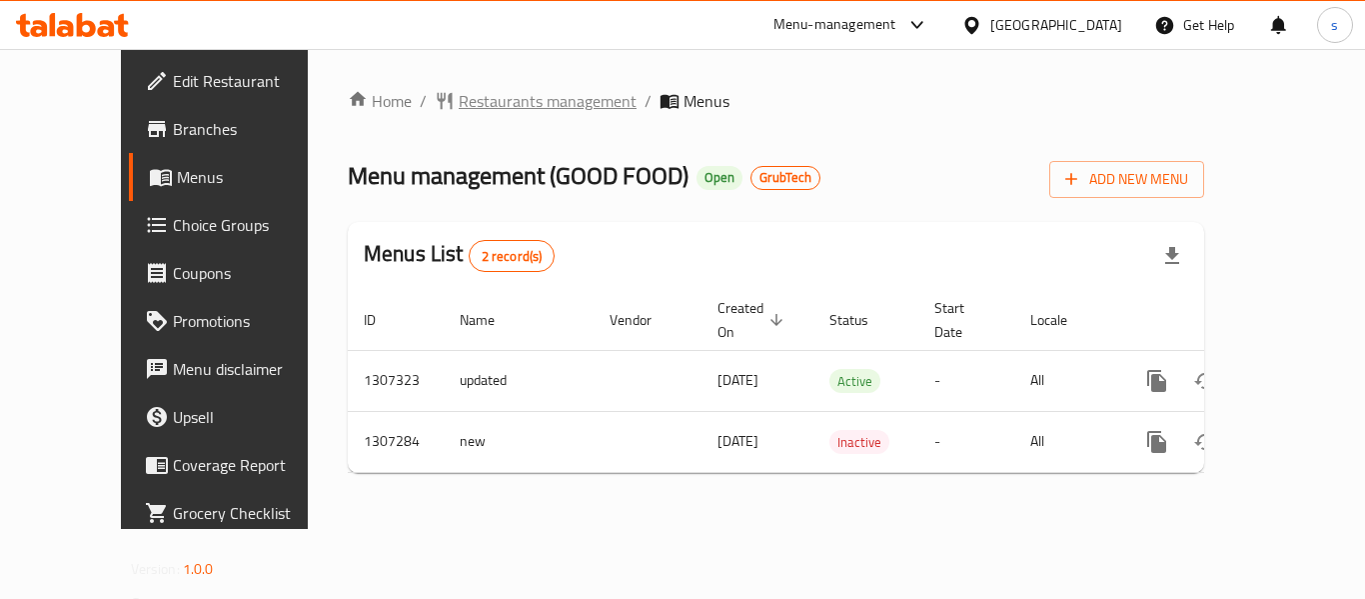
click at [465, 99] on span "Restaurants management" at bounding box center [548, 101] width 178 height 24
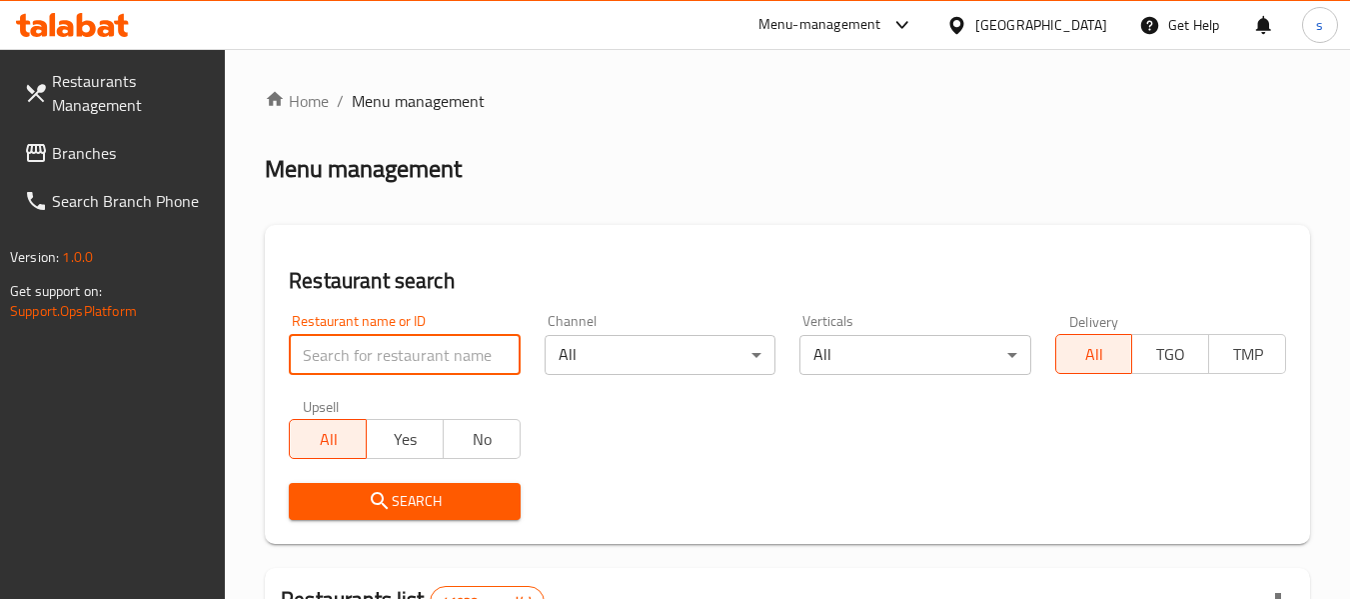
click at [405, 344] on input "search" at bounding box center [404, 355] width 231 height 40
paste input "704377"
type input "704377"
click button "Search" at bounding box center [404, 501] width 231 height 37
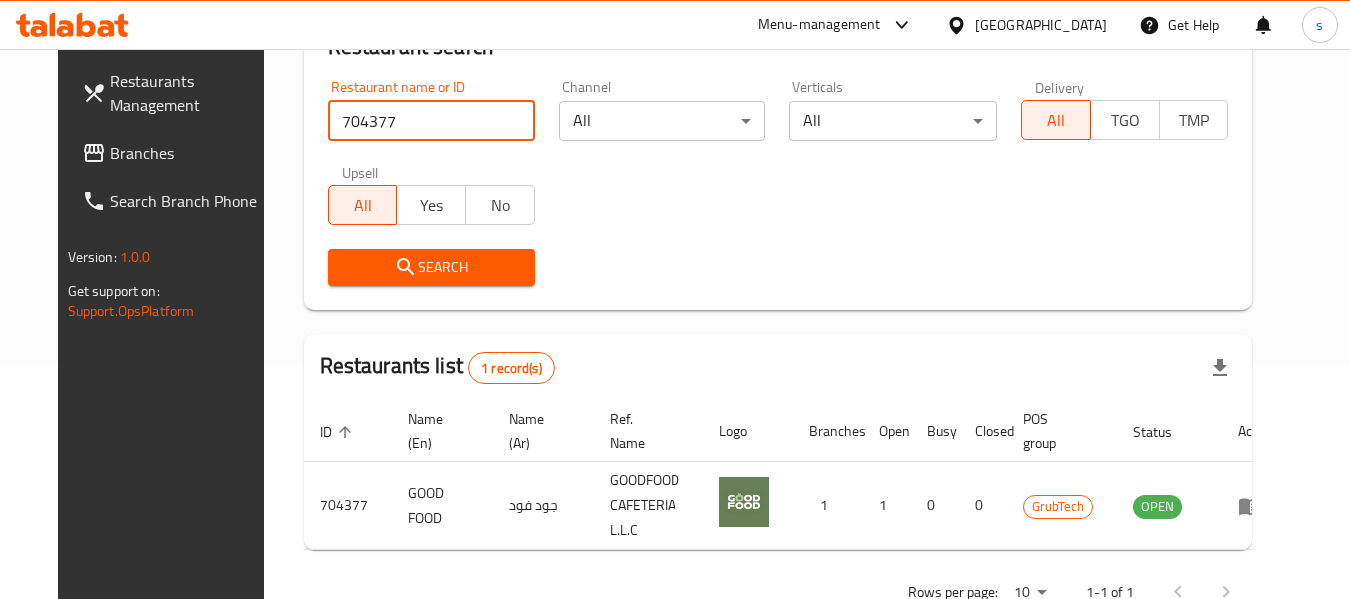
scroll to position [268, 0]
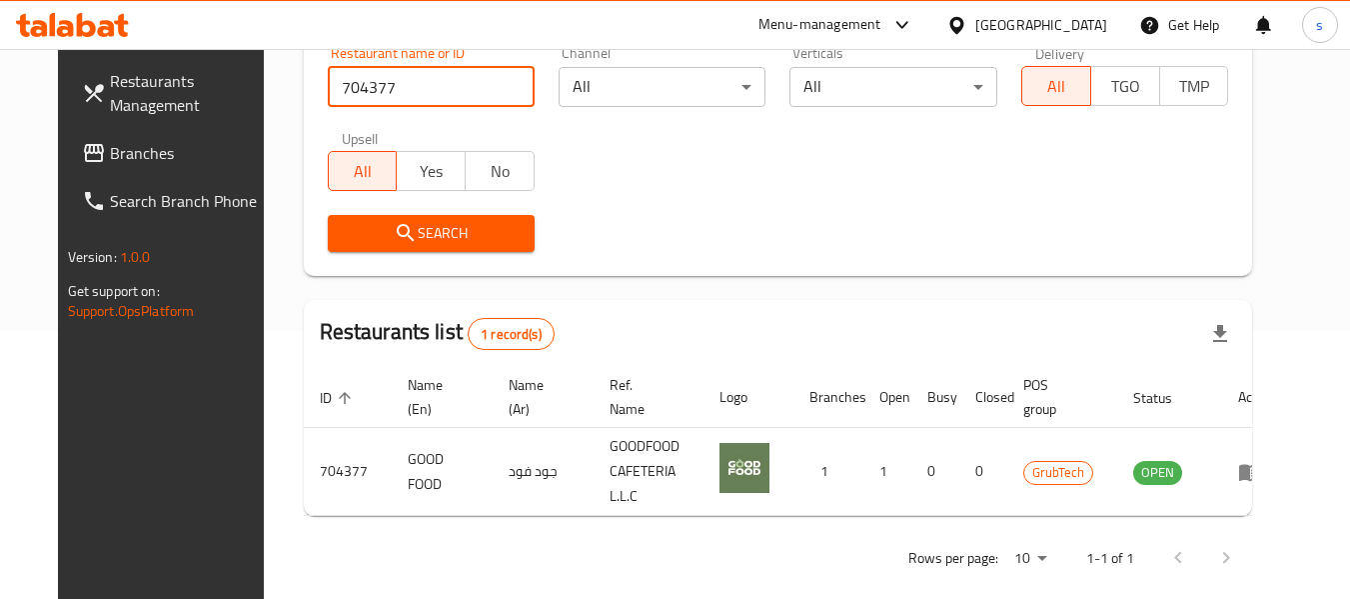
click at [110, 148] on span "Branches" at bounding box center [189, 153] width 158 height 24
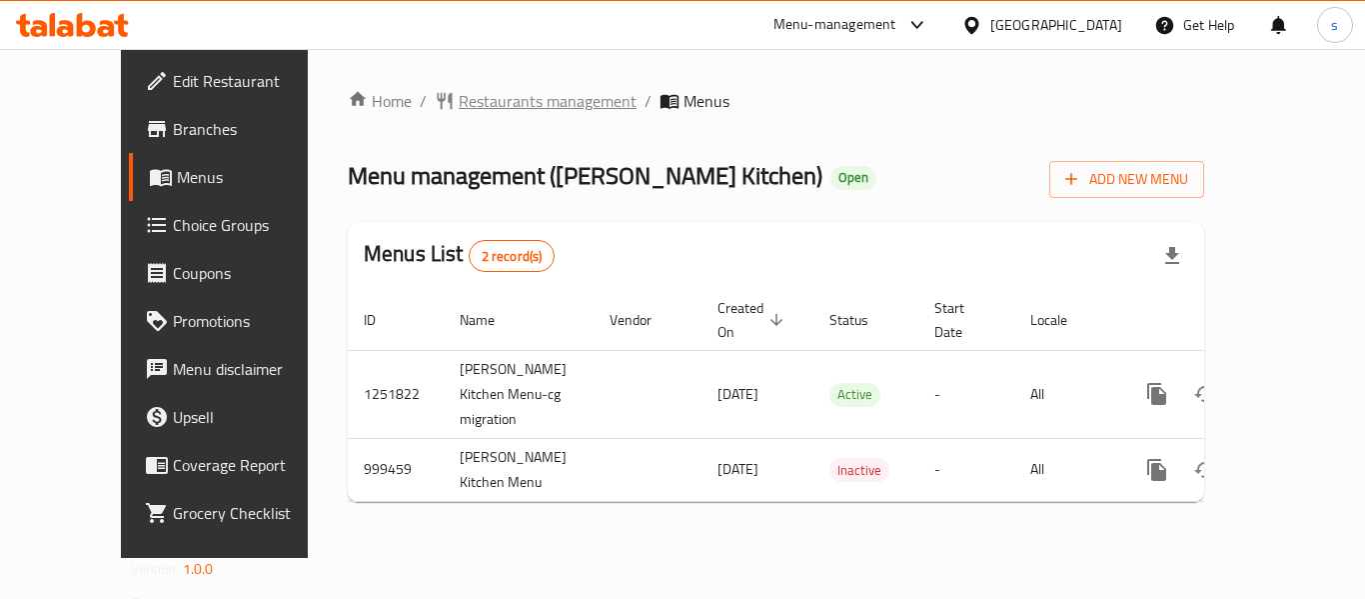
click at [519, 111] on span "Restaurants management" at bounding box center [548, 101] width 178 height 24
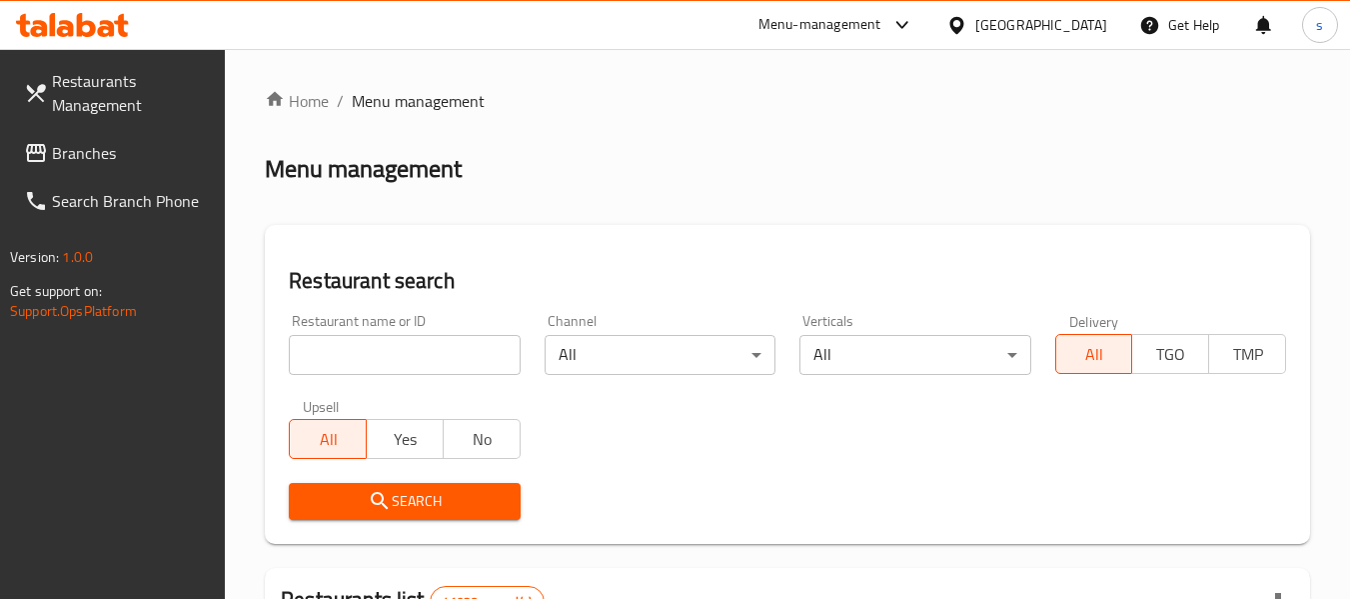
drag, startPoint x: 95, startPoint y: 141, endPoint x: 74, endPoint y: 145, distance: 21.4
click at [95, 141] on span "Branches" at bounding box center [131, 153] width 158 height 24
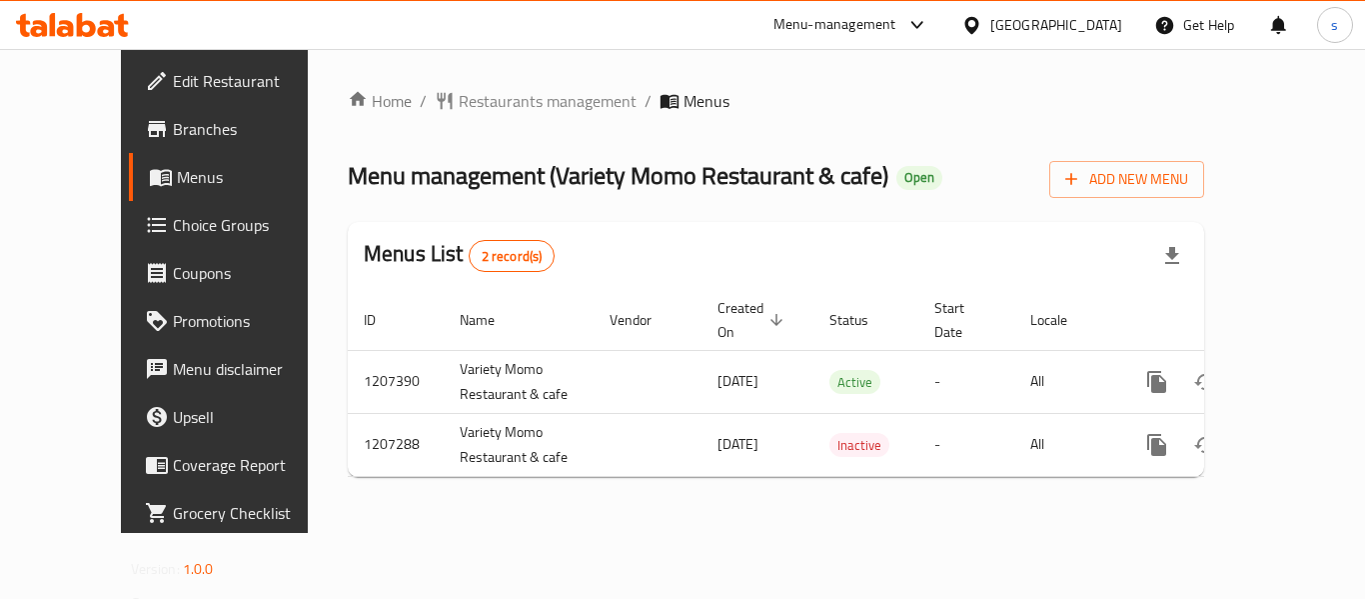
click at [464, 83] on div "Home / Restaurants management / Menus Menu management ( Variety Momo Restaurant…" at bounding box center [776, 291] width 937 height 484
click at [466, 89] on span "Restaurants management" at bounding box center [548, 101] width 178 height 24
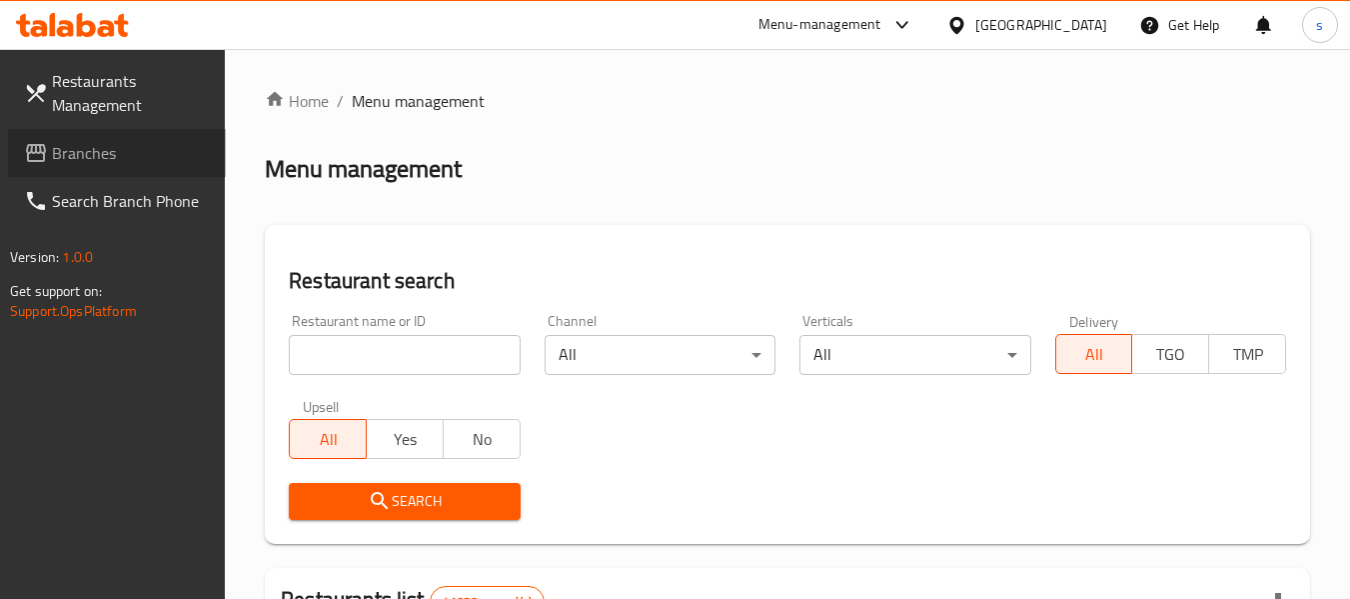
click at [47, 162] on icon at bounding box center [36, 153] width 24 height 24
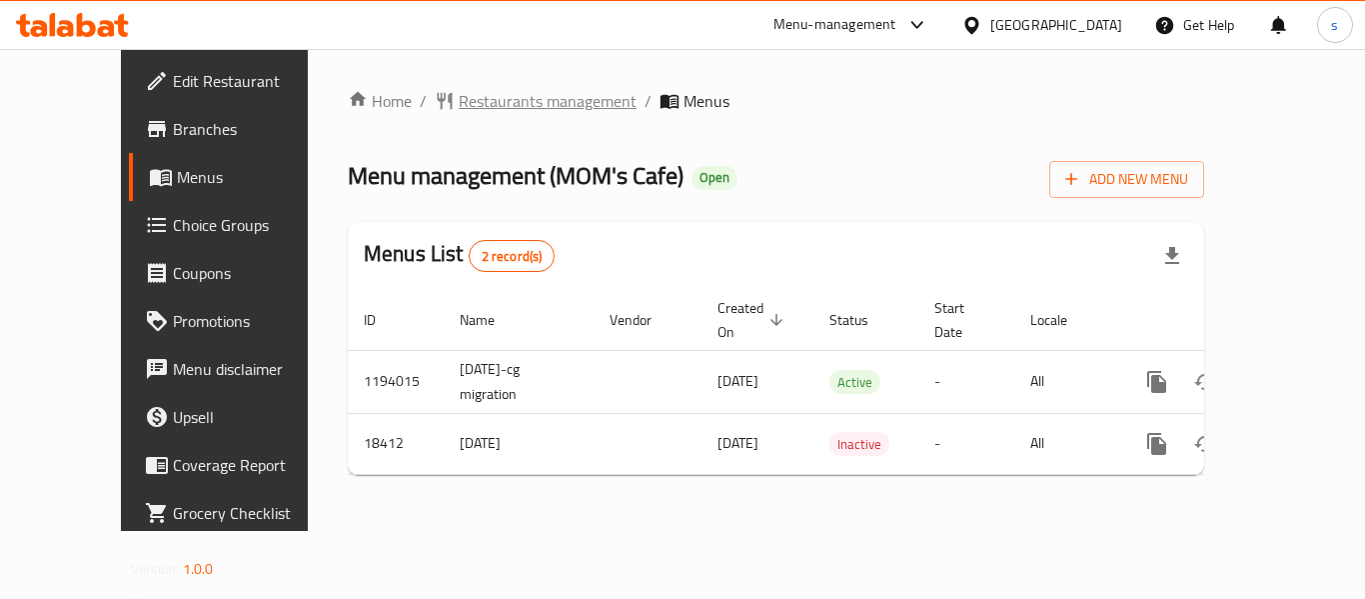
click at [459, 100] on span "Restaurants management" at bounding box center [548, 101] width 178 height 24
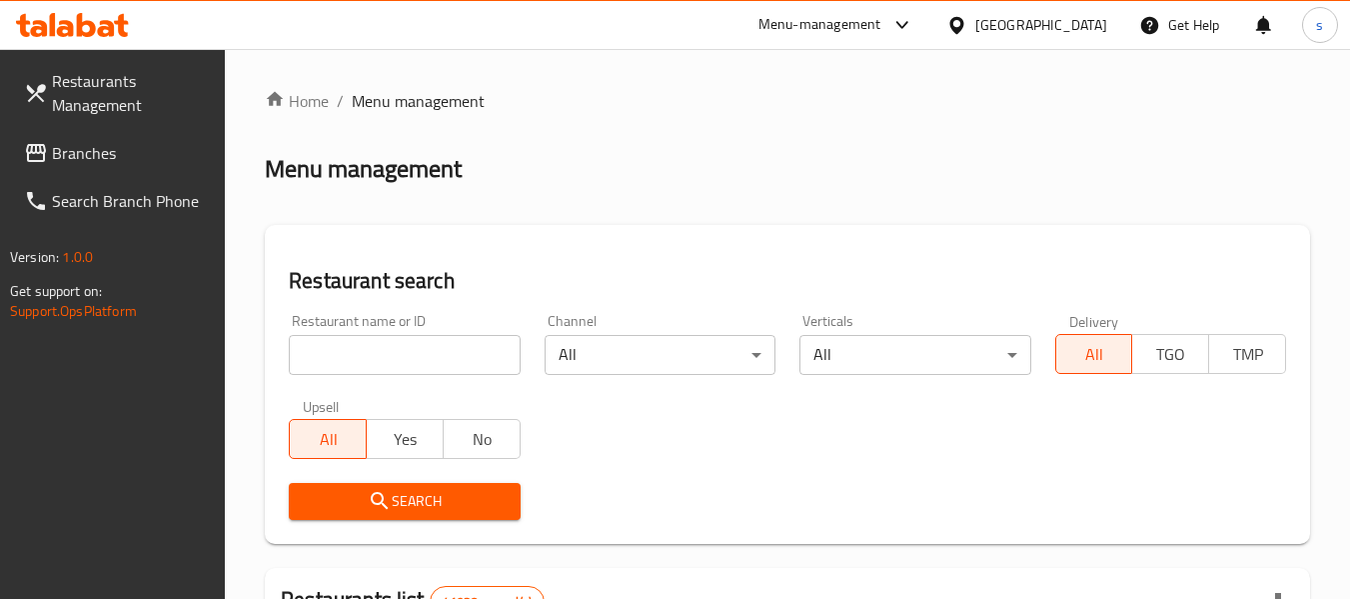
click at [37, 163] on icon at bounding box center [36, 153] width 24 height 24
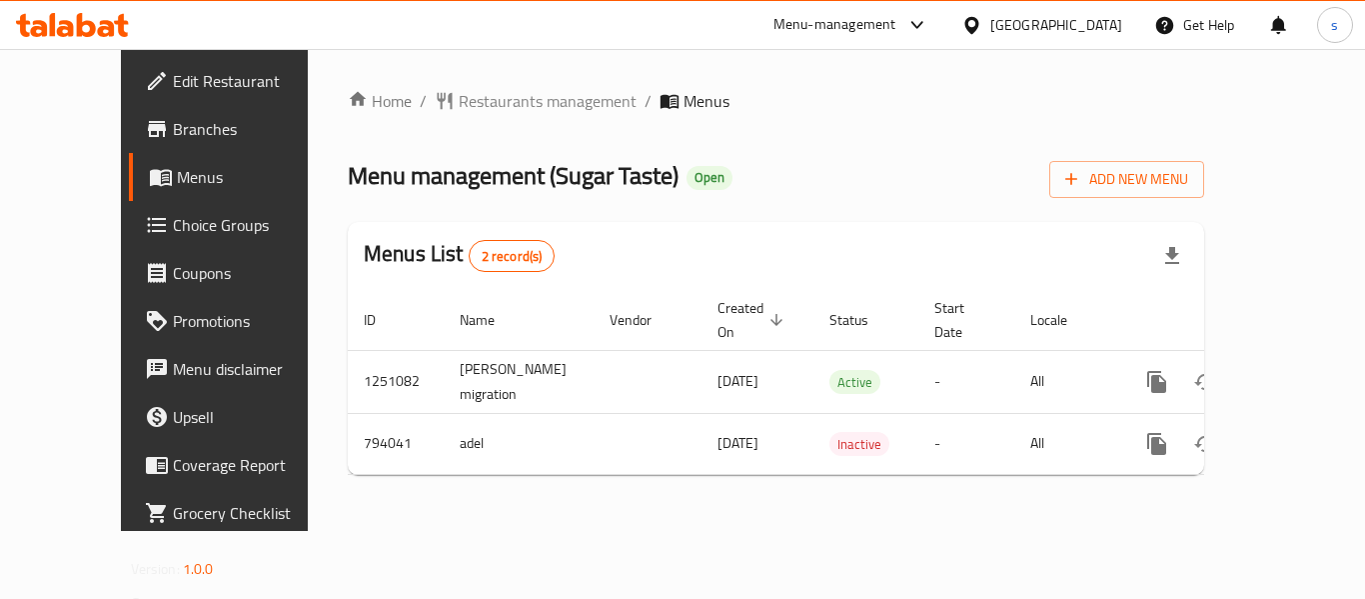
click at [454, 120] on div "Home / Restaurants management / Menus Menu management ( Sugar Taste ) Open Add …" at bounding box center [776, 290] width 857 height 402
click at [481, 107] on span "Restaurants management" at bounding box center [548, 101] width 178 height 24
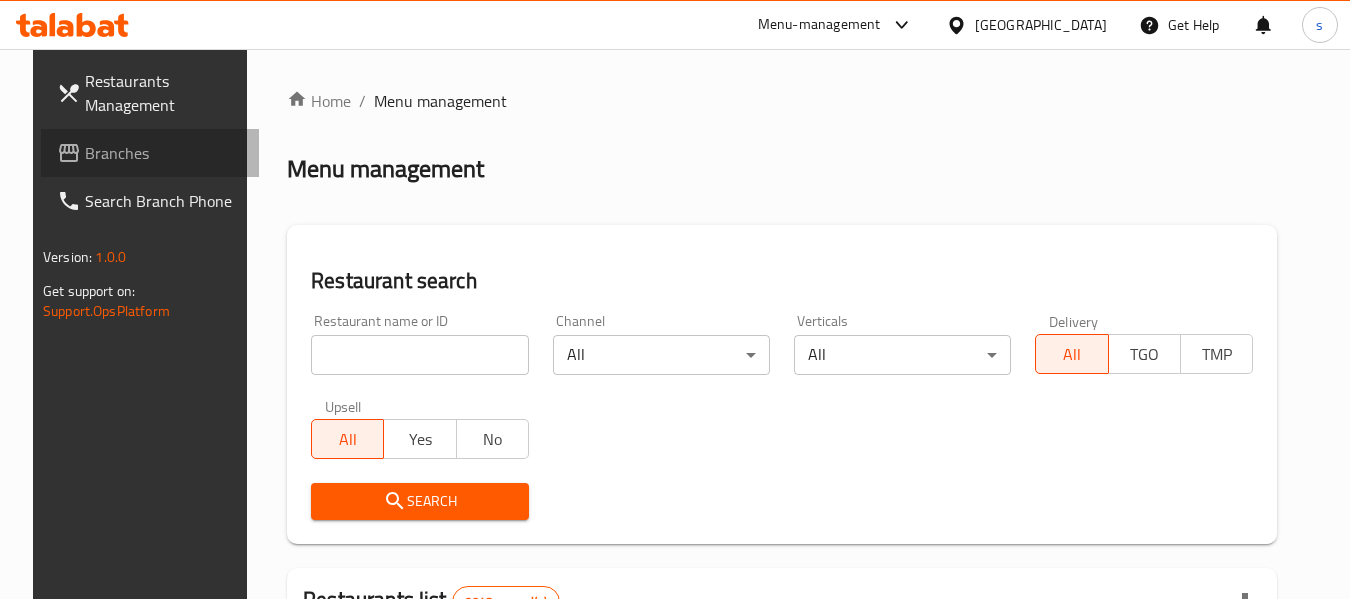
click at [136, 130] on link "Branches" at bounding box center [150, 153] width 218 height 48
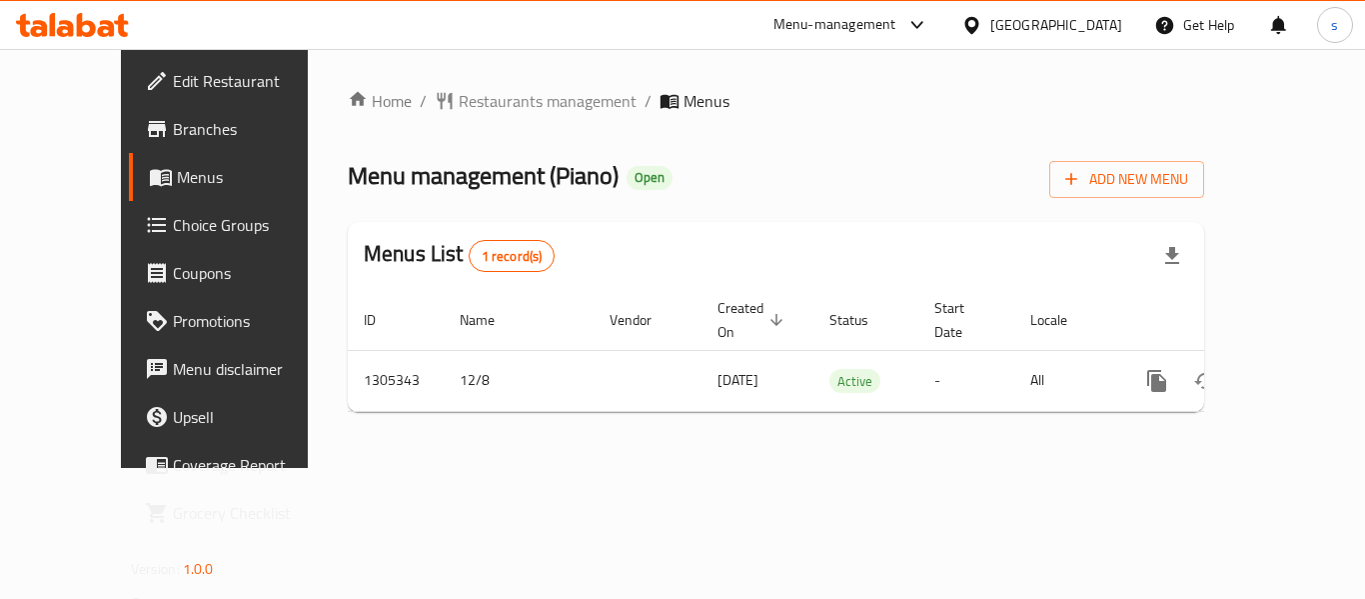
click at [421, 29] on div "Menu-management Qatar Get Help s" at bounding box center [682, 25] width 1365 height 48
click at [470, 104] on span "Restaurants management" at bounding box center [548, 101] width 178 height 24
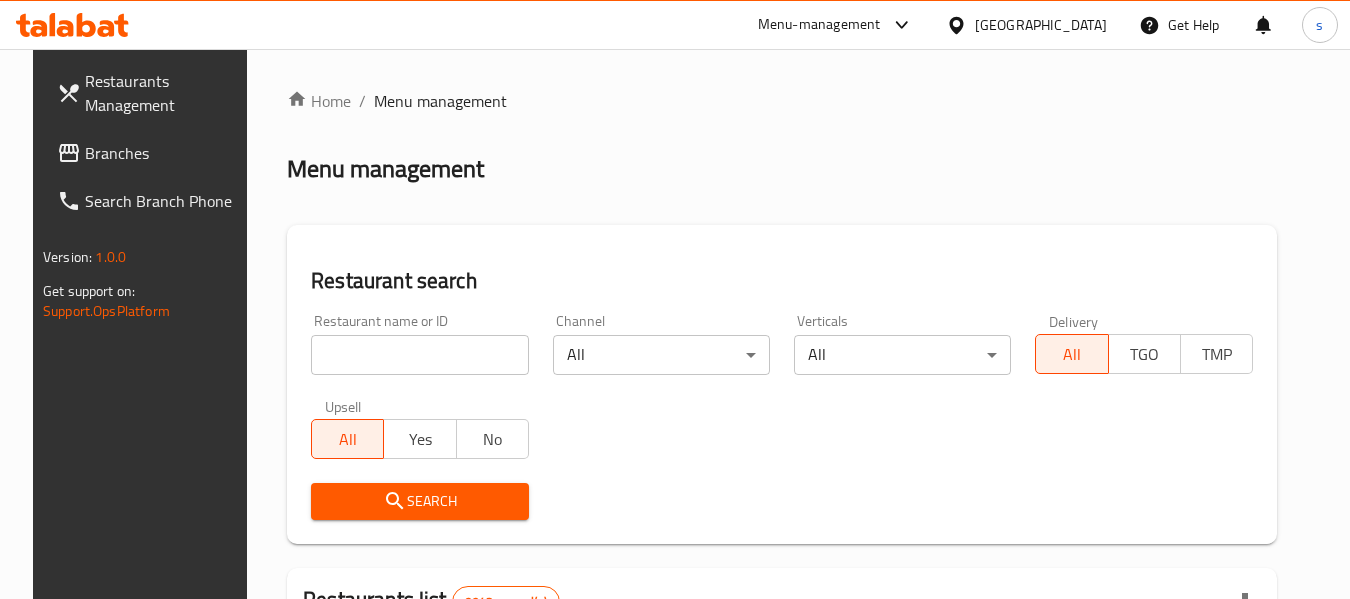
click at [113, 156] on span "Branches" at bounding box center [164, 153] width 158 height 24
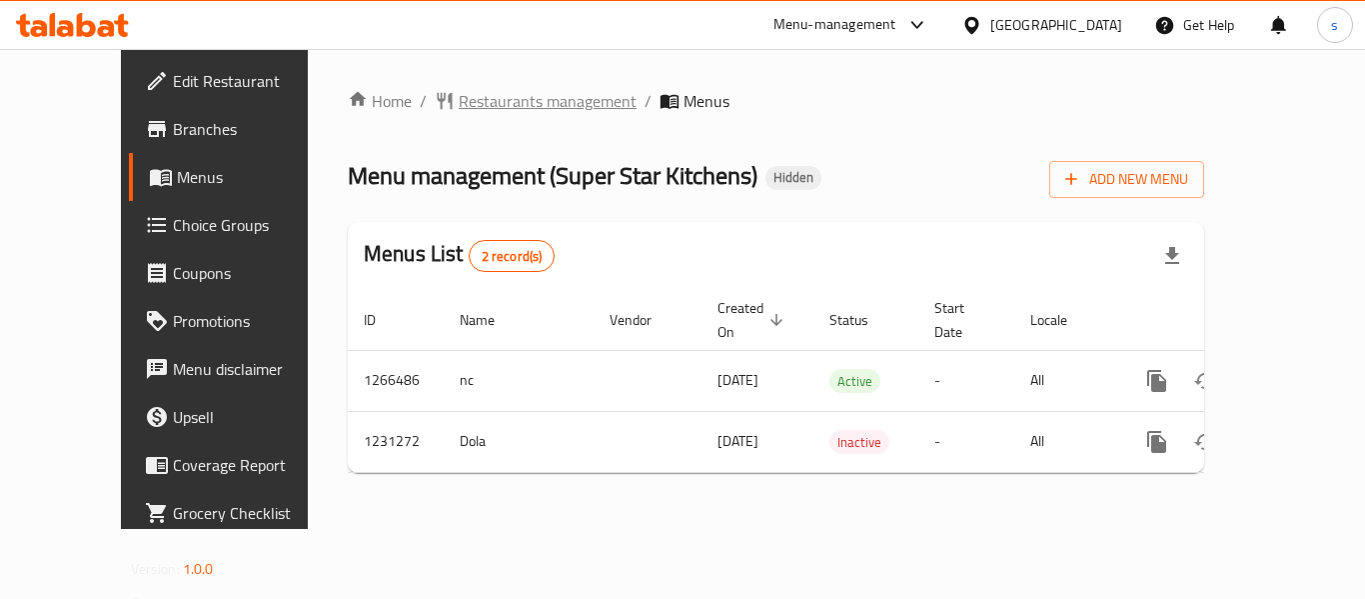
click at [517, 103] on span "Restaurants management" at bounding box center [548, 101] width 178 height 24
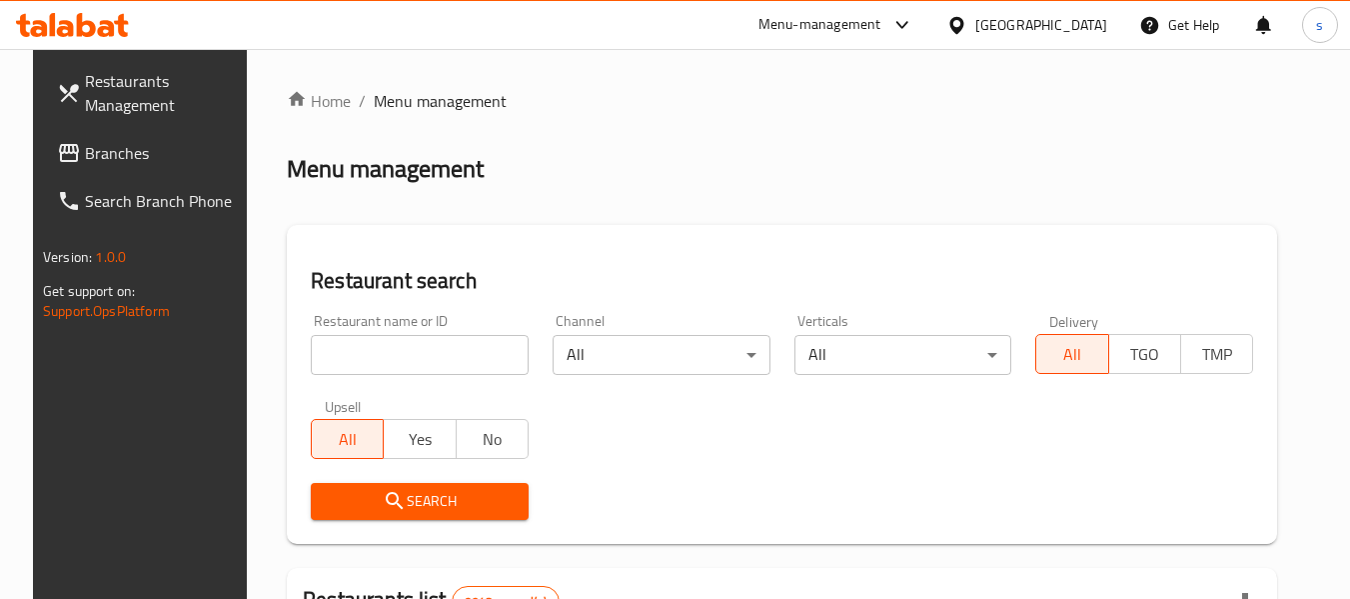
click at [87, 158] on span "Branches" at bounding box center [164, 153] width 158 height 24
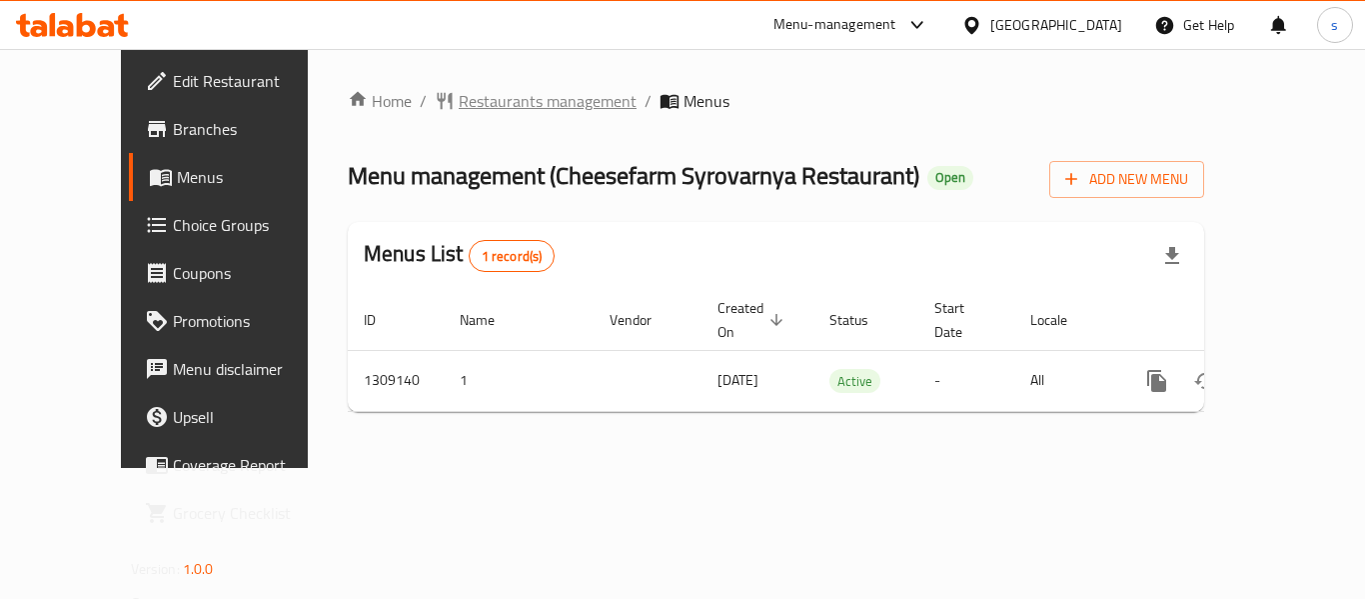
click at [475, 93] on span "Restaurants management" at bounding box center [548, 101] width 178 height 24
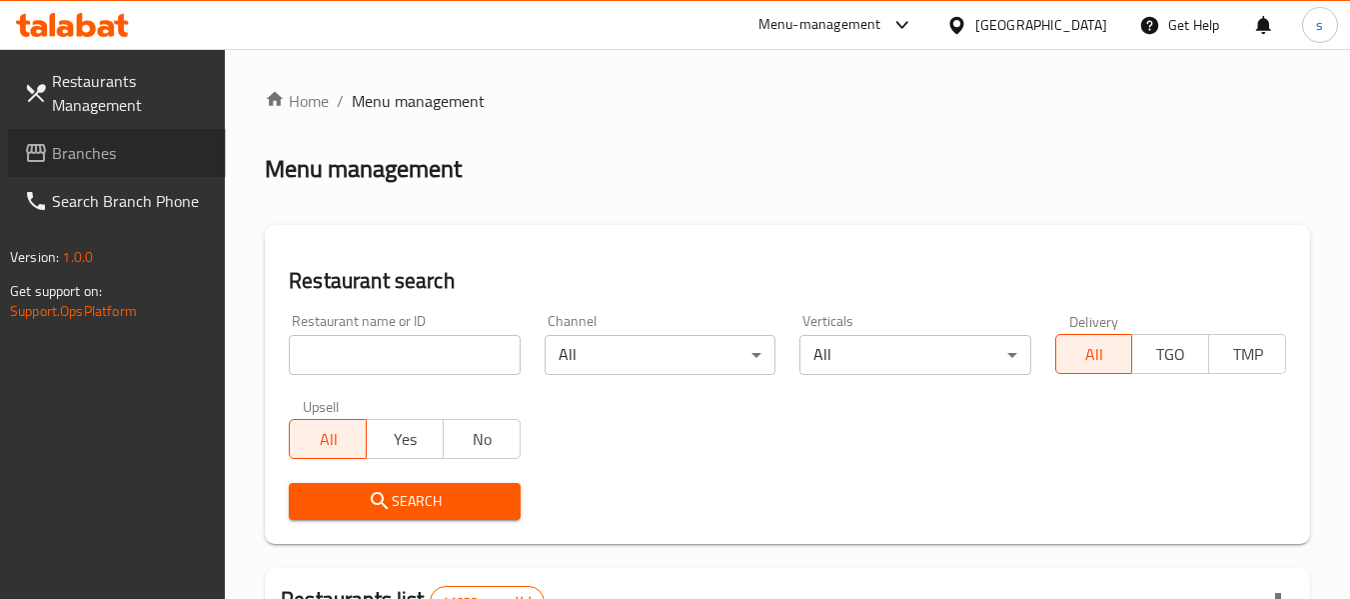
click at [66, 161] on span "Branches" at bounding box center [131, 153] width 158 height 24
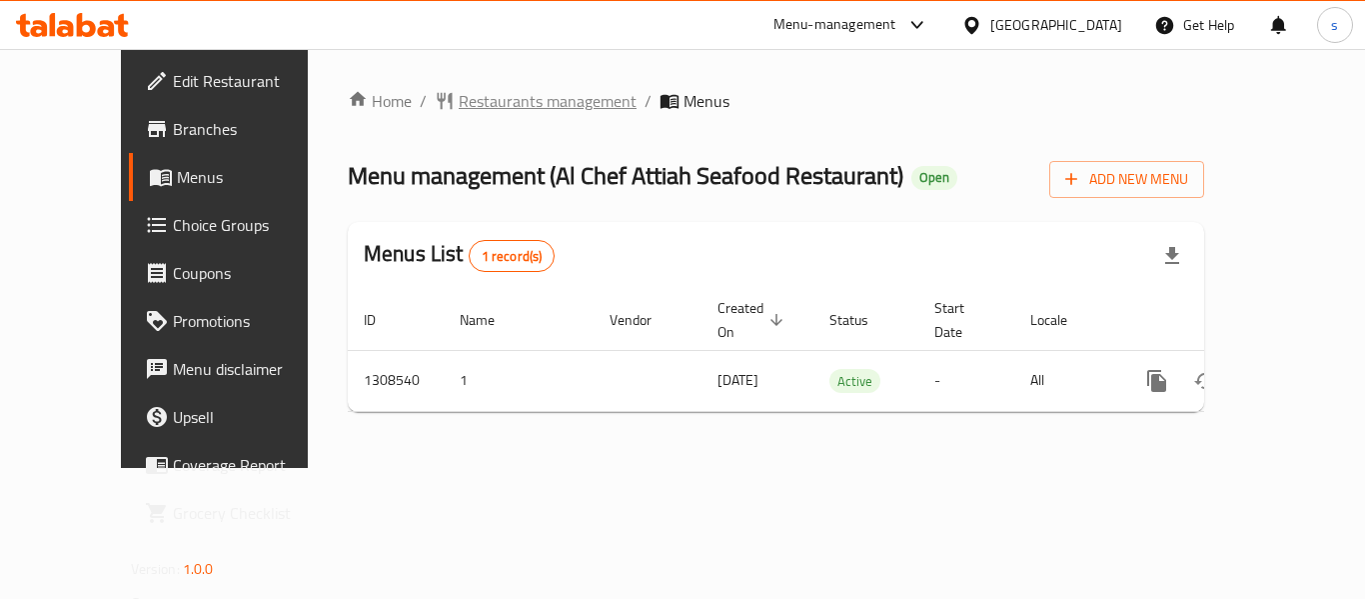
click at [481, 97] on span "Restaurants management" at bounding box center [548, 101] width 178 height 24
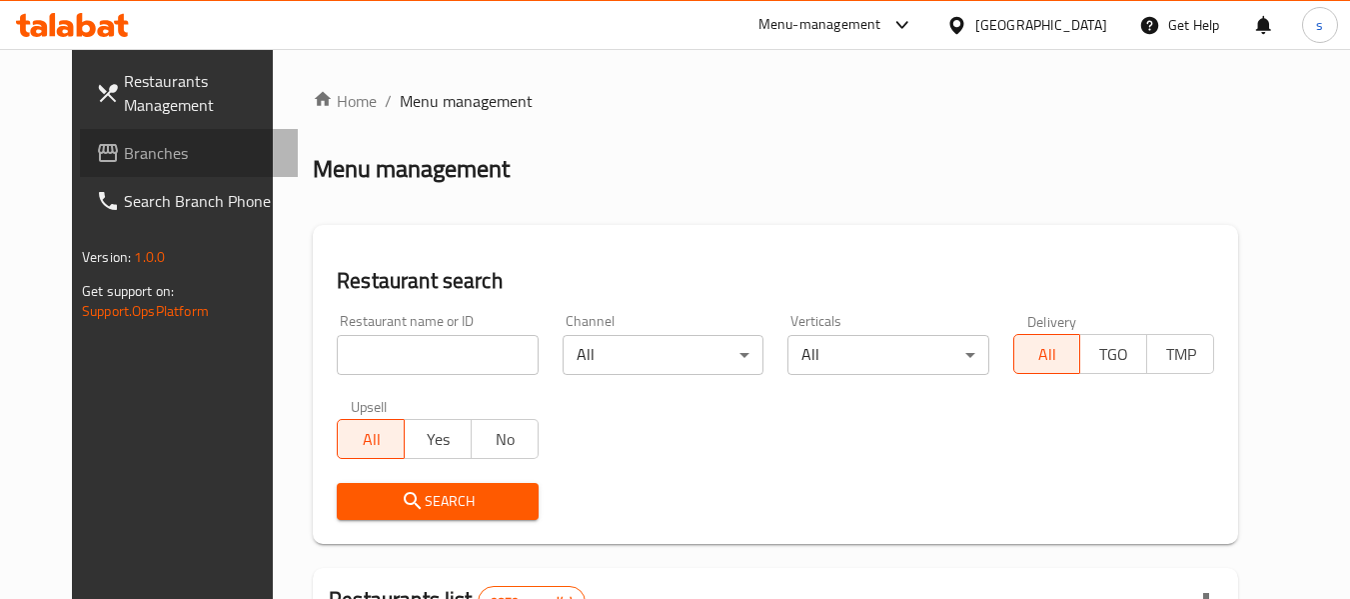
click at [124, 152] on span "Branches" at bounding box center [203, 153] width 158 height 24
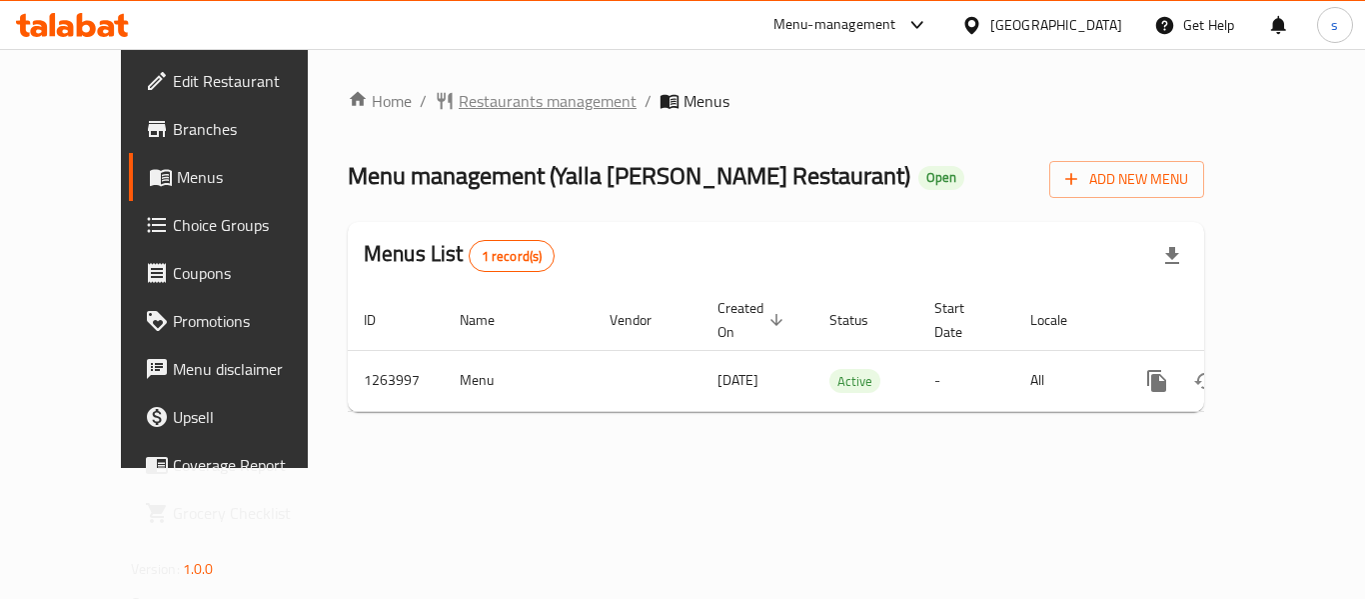
click at [510, 90] on span "Restaurants management" at bounding box center [548, 101] width 178 height 24
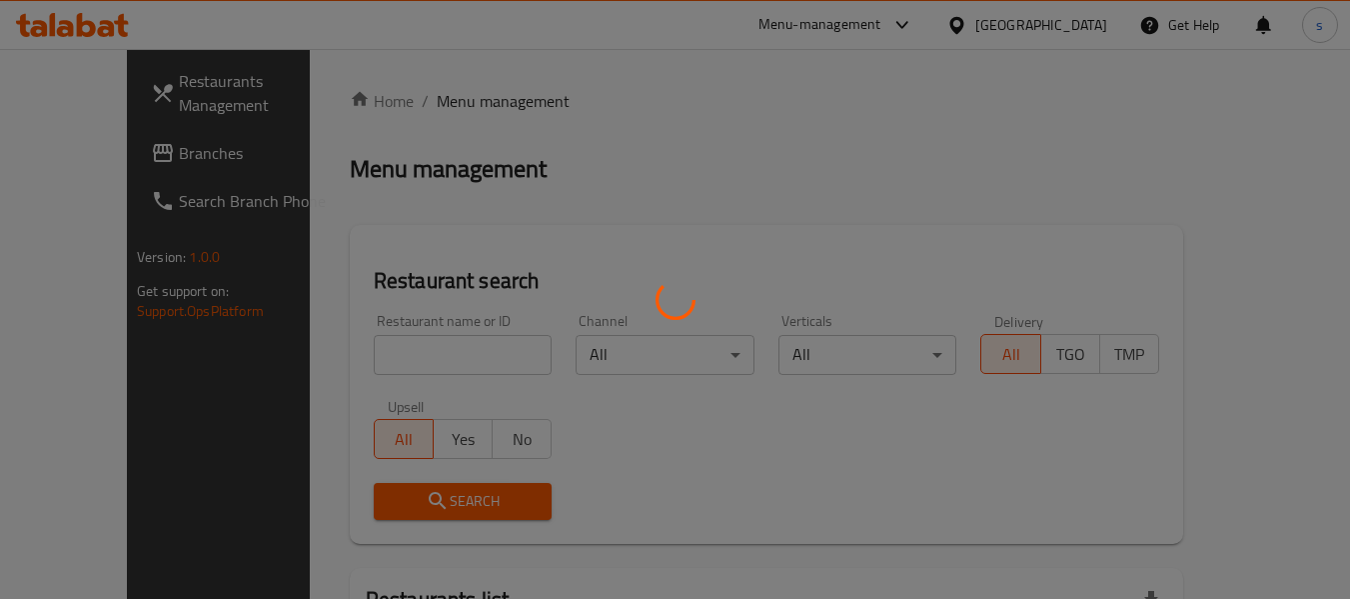
click at [111, 155] on div at bounding box center [675, 299] width 1350 height 599
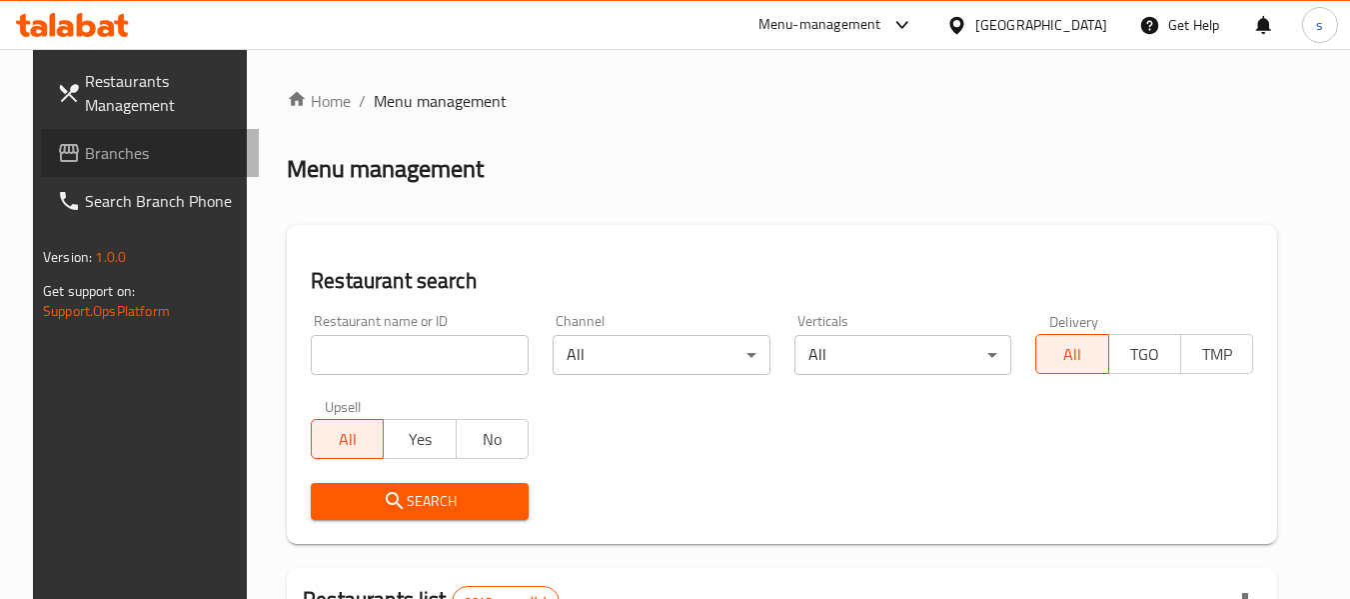
click at [123, 150] on span "Branches" at bounding box center [164, 153] width 158 height 24
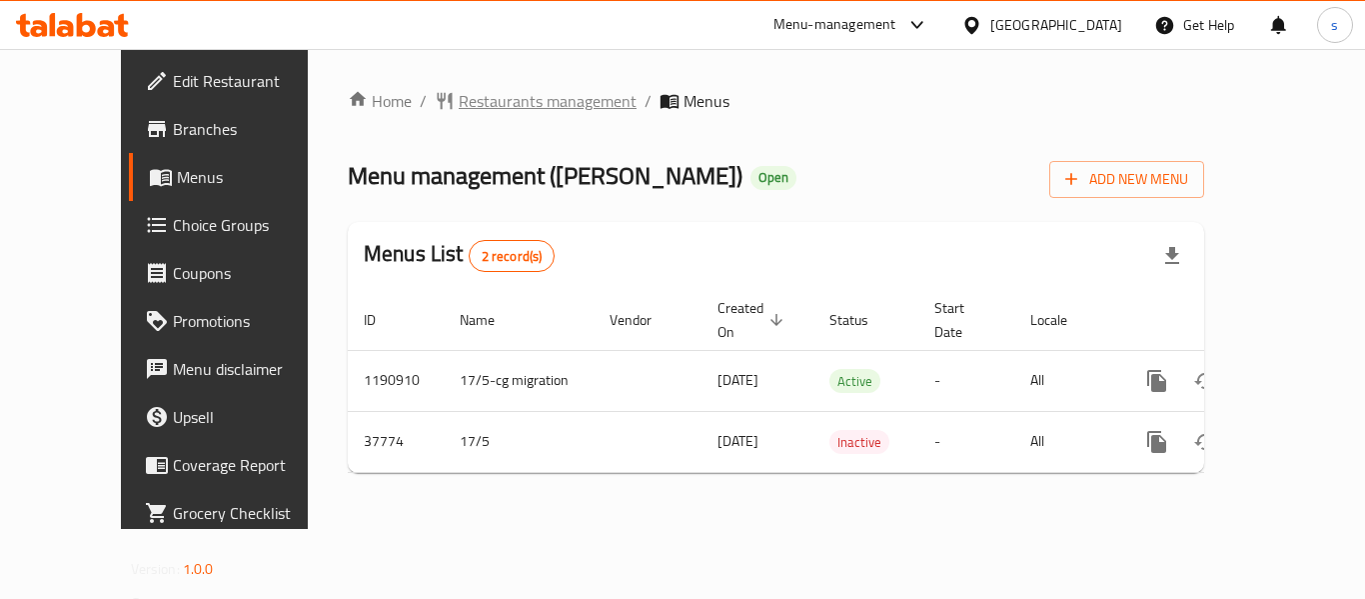
click at [459, 105] on span "Restaurants management" at bounding box center [548, 101] width 178 height 24
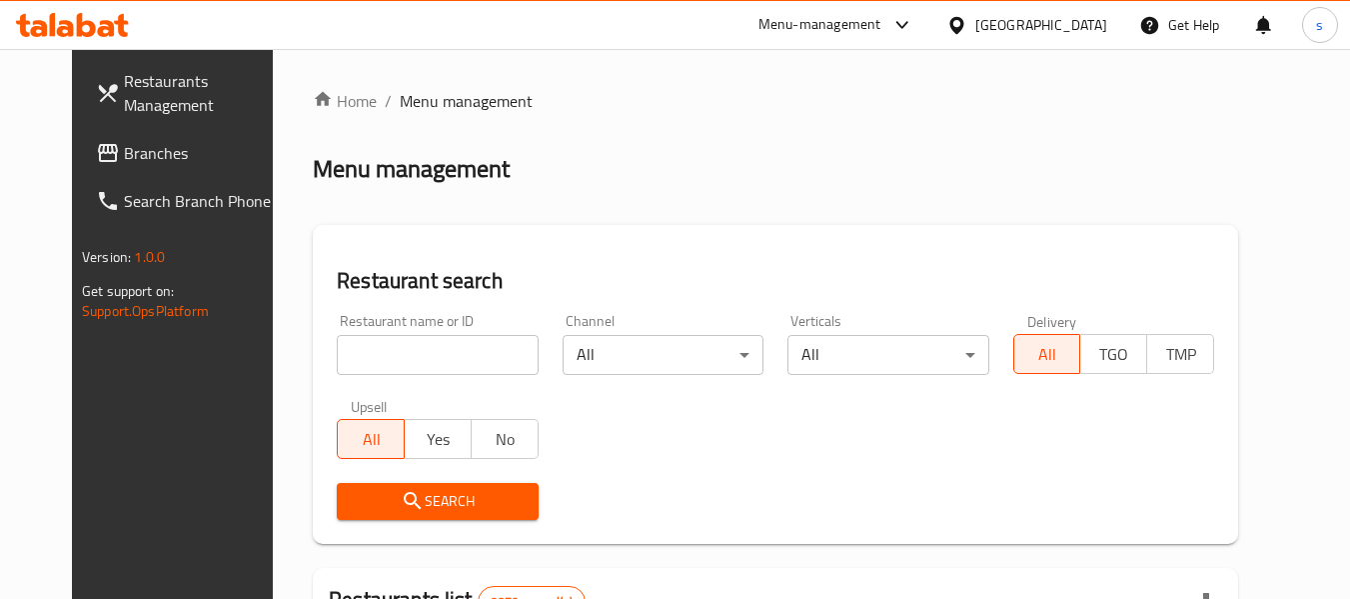
click at [84, 149] on div at bounding box center [675, 299] width 1350 height 599
click at [124, 149] on span "Branches" at bounding box center [203, 153] width 158 height 24
